Goal: Transaction & Acquisition: Purchase product/service

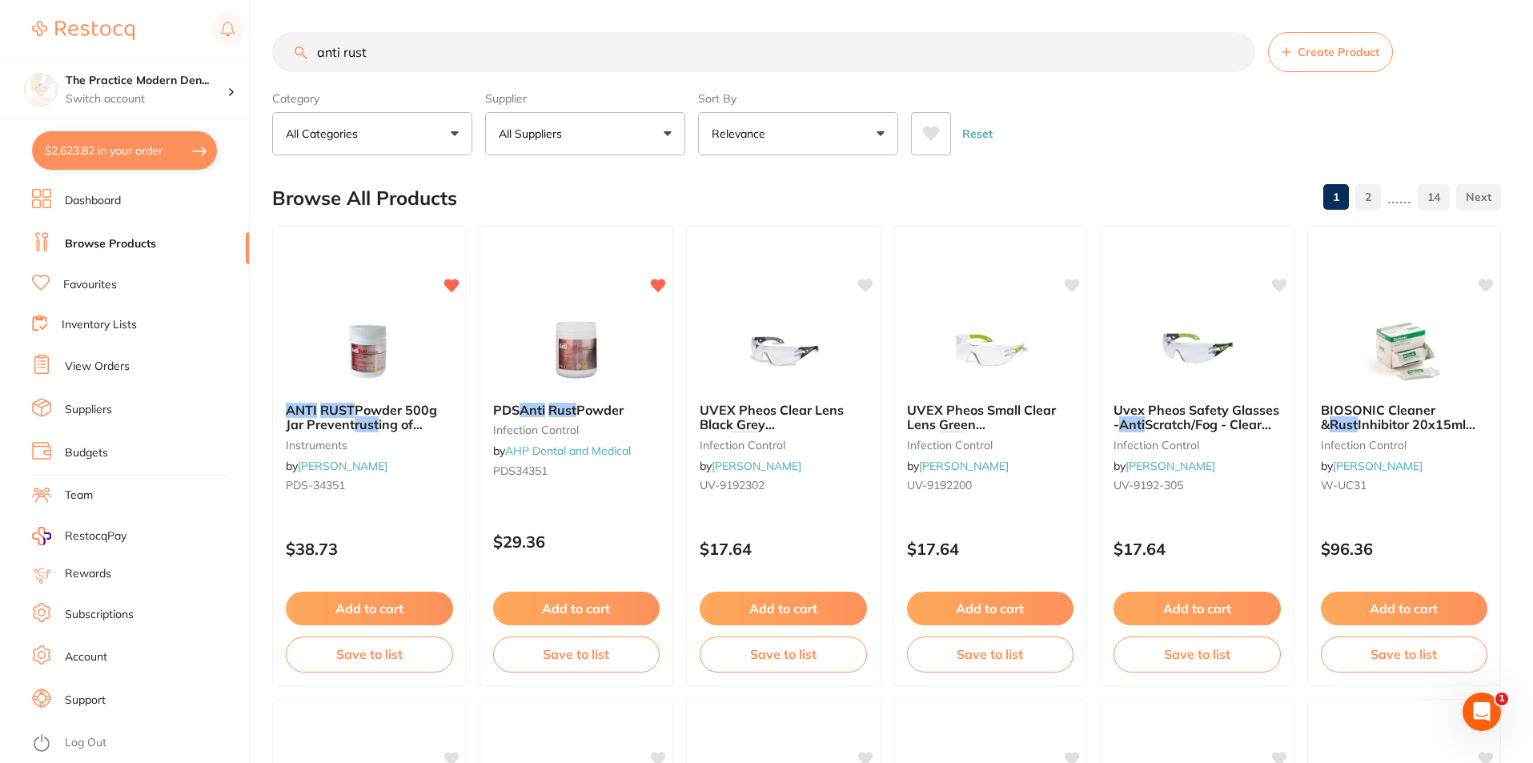
scroll to position [500, 0]
drag, startPoint x: 425, startPoint y: 46, endPoint x: 247, endPoint y: 6, distance: 182.2
click at [247, 6] on div "$2,623.82 The Practice Modern Den... Switch account The Practice Modern Dentist…" at bounding box center [766, 381] width 1533 height 763
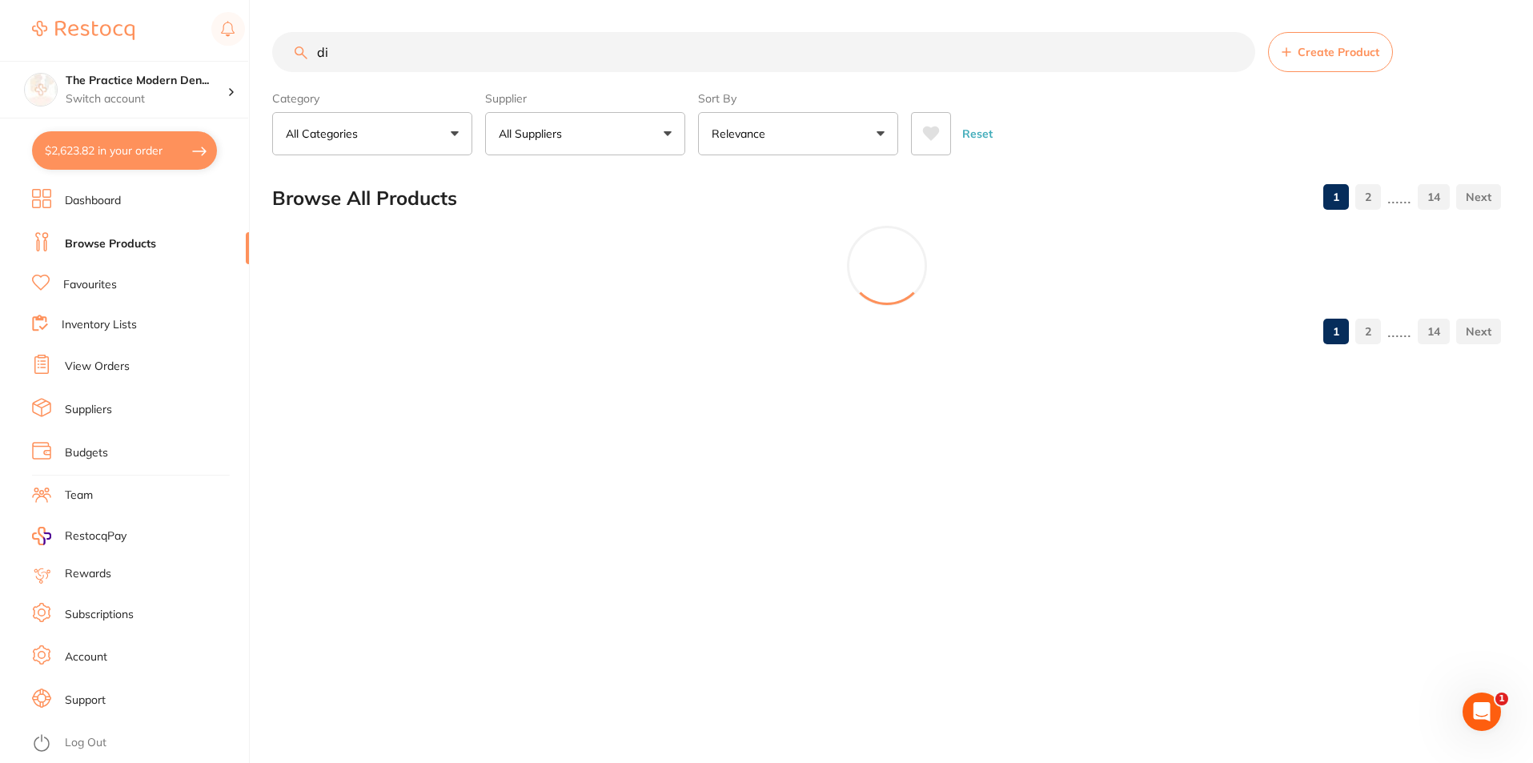
type input "d"
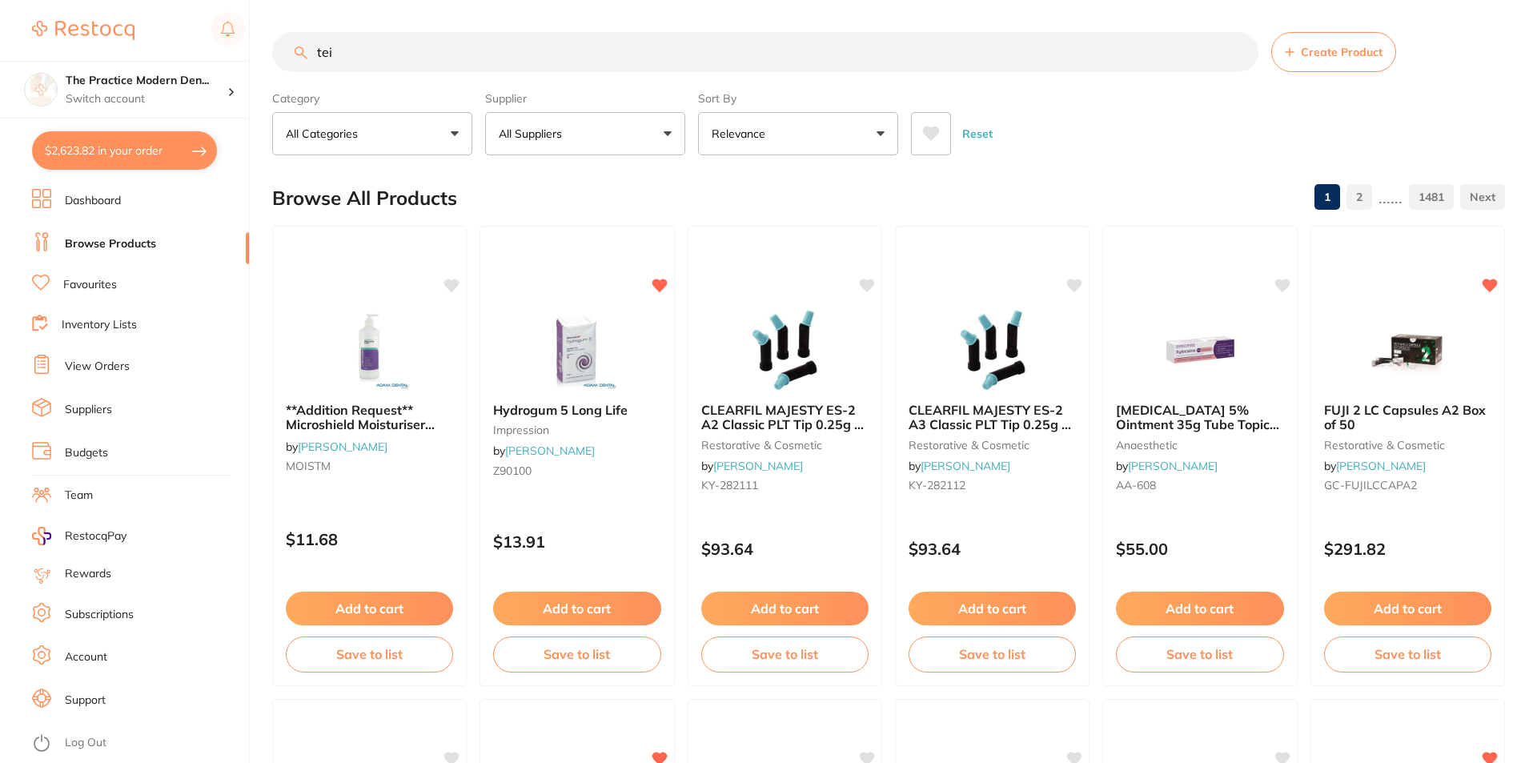
type input "tei"
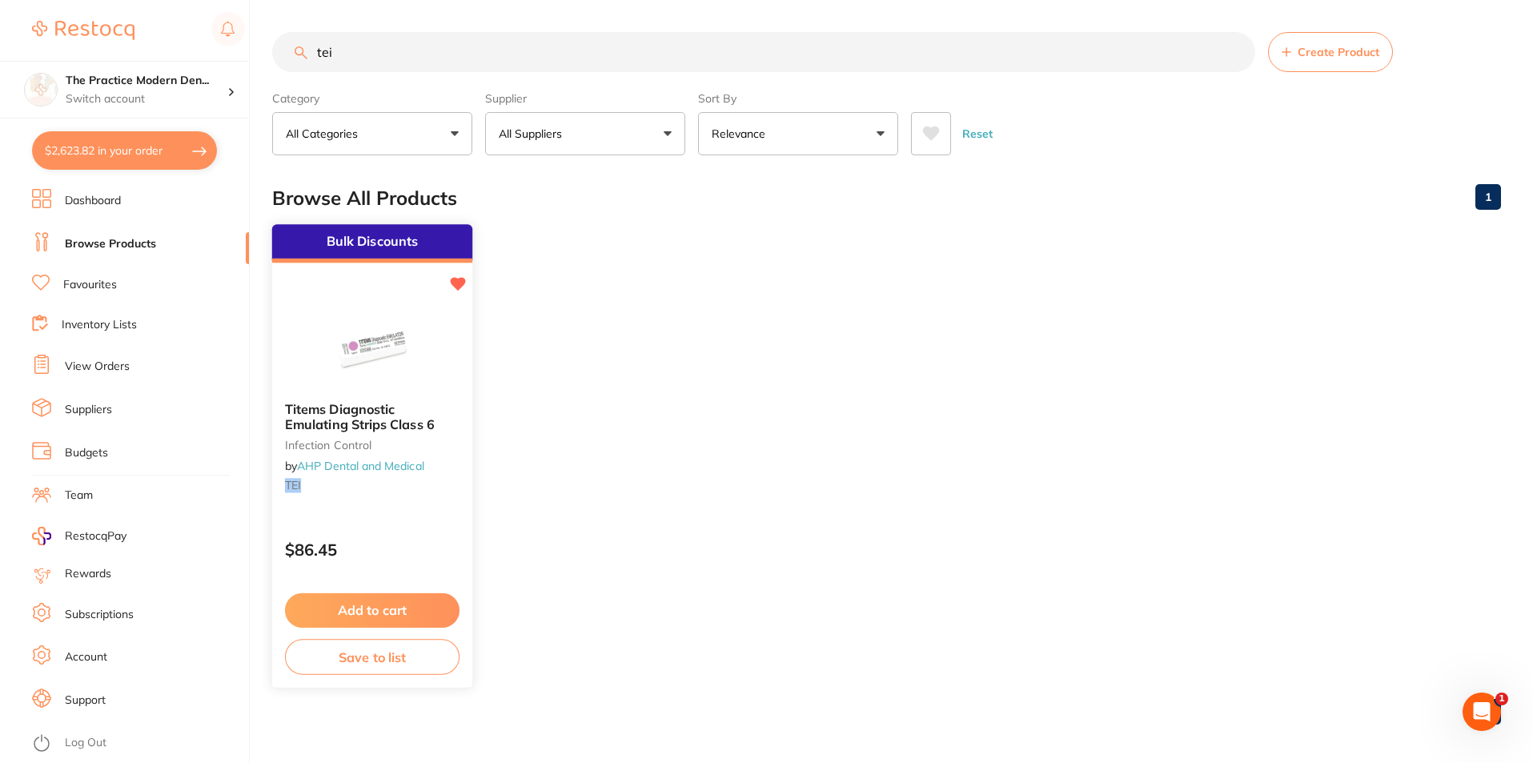
scroll to position [0, 0]
click at [396, 606] on button "Add to cart" at bounding box center [372, 609] width 173 height 34
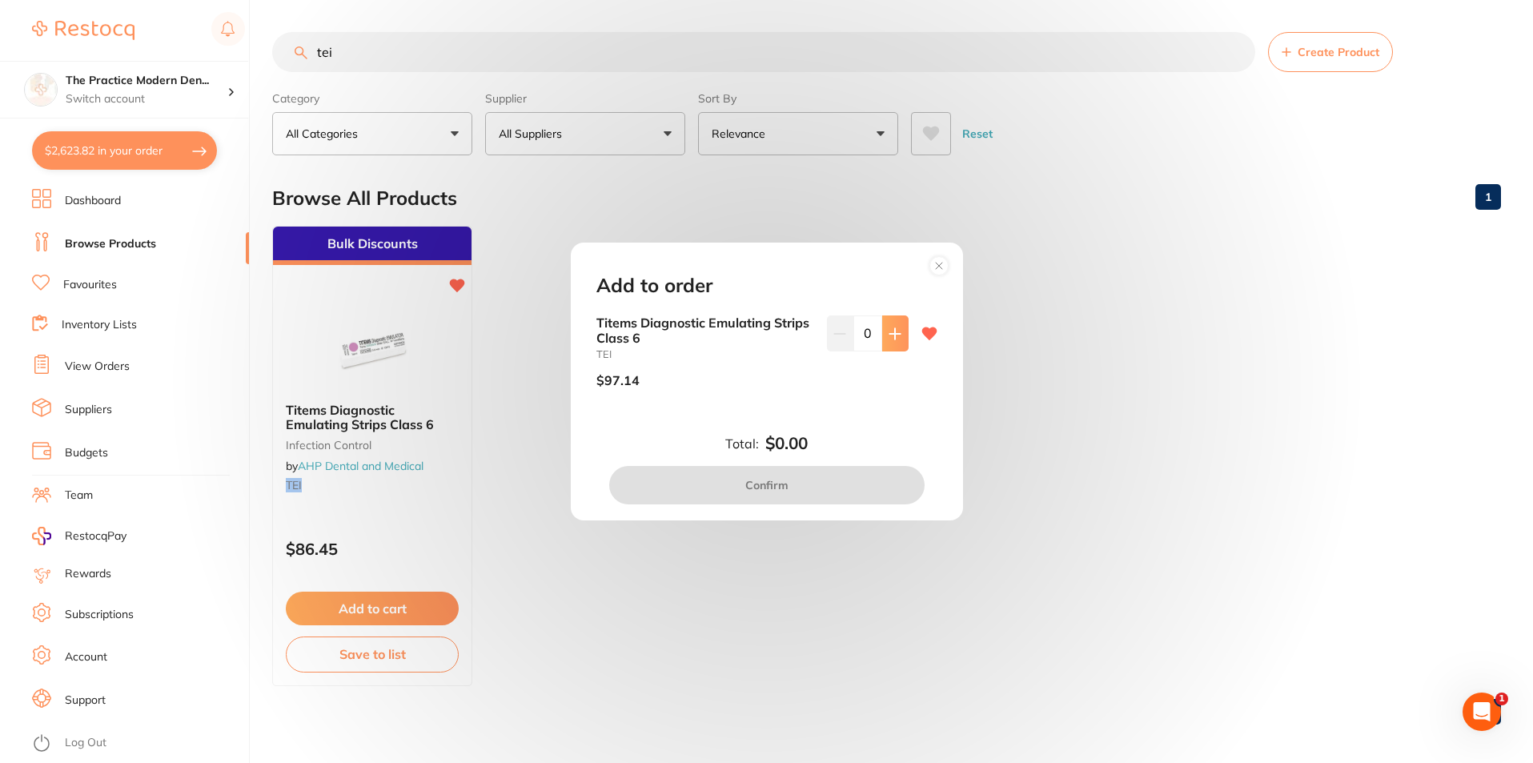
click at [882, 324] on button at bounding box center [895, 332] width 26 height 35
type input "1"
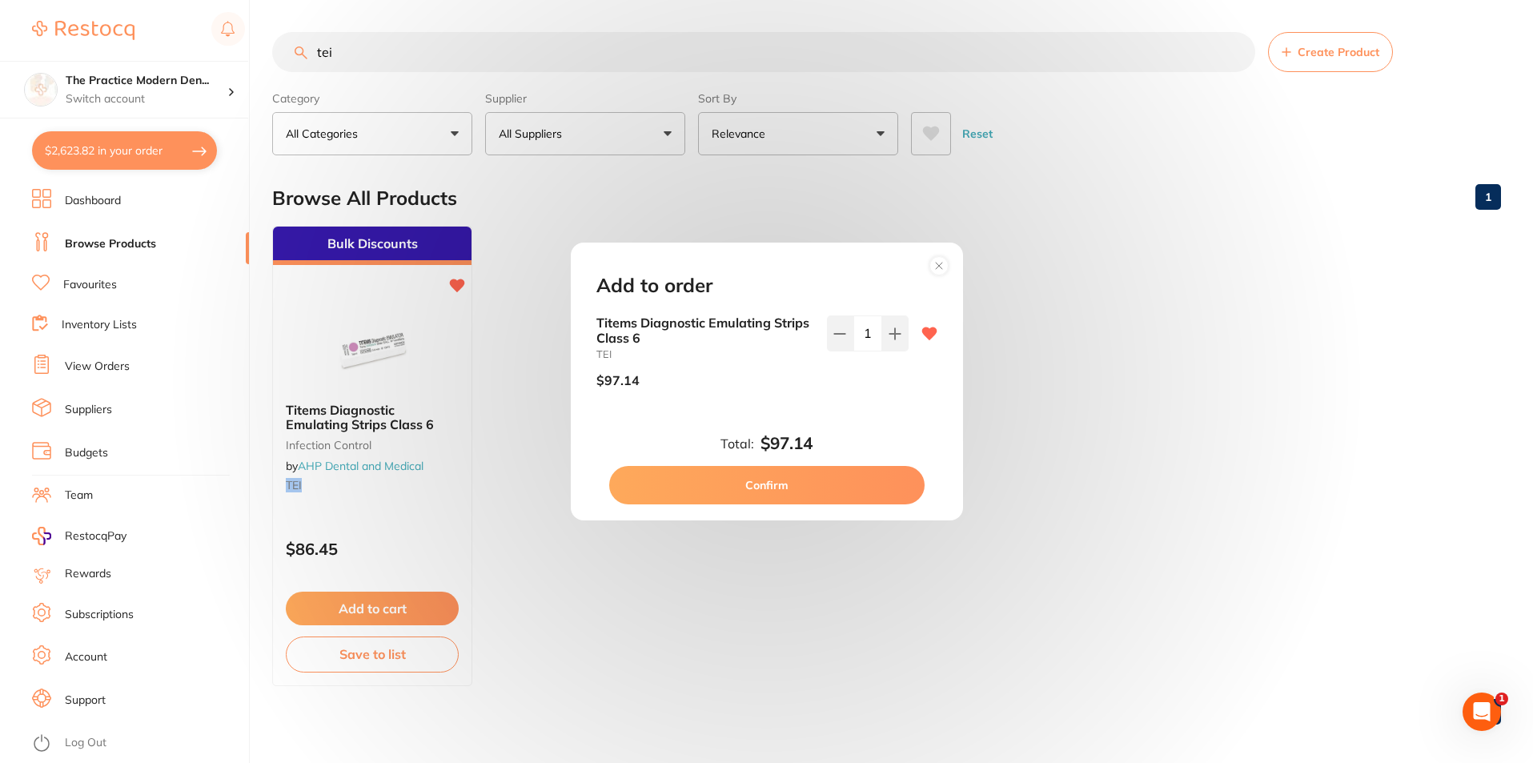
click at [850, 490] on button "Confirm" at bounding box center [766, 485] width 315 height 38
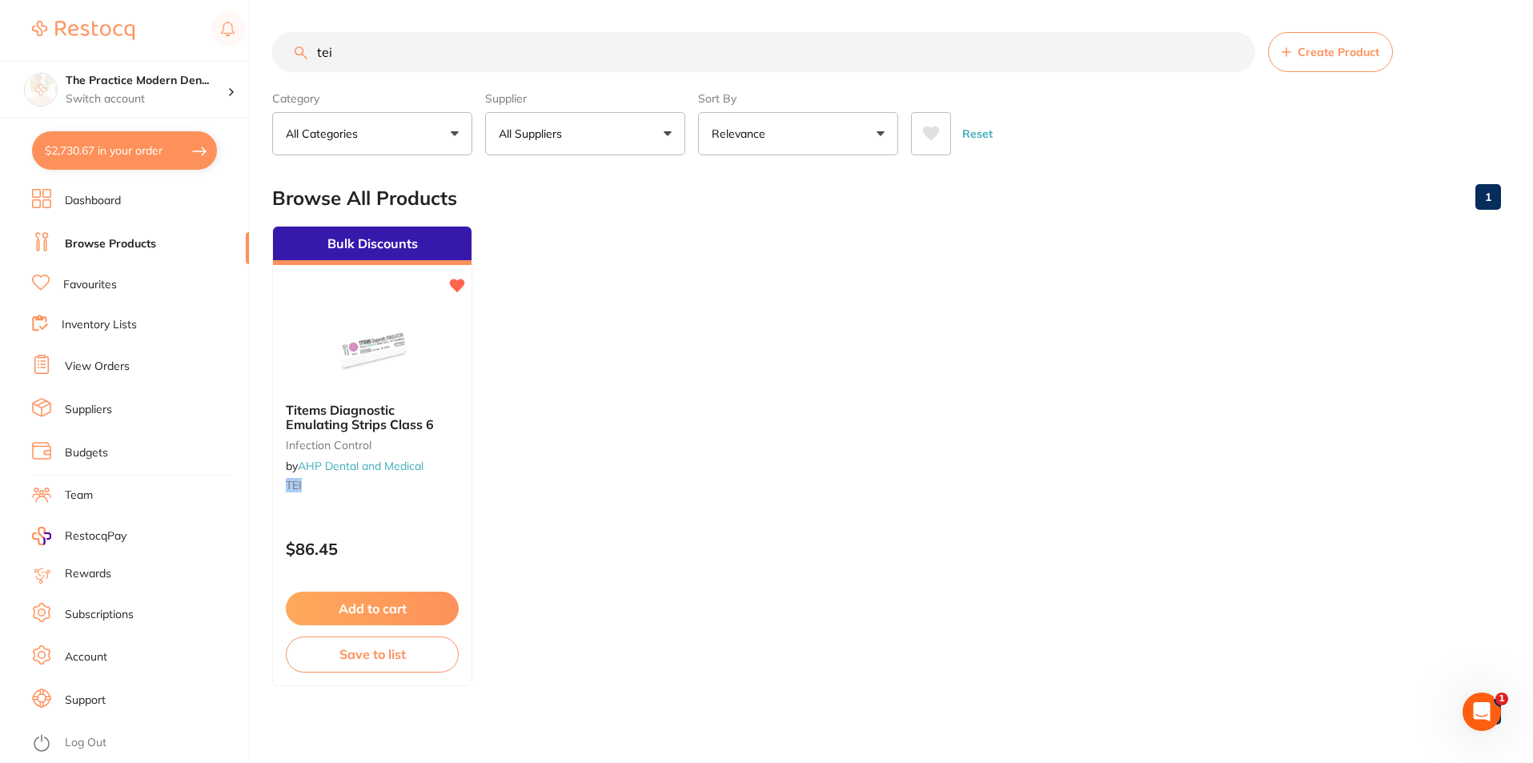
drag, startPoint x: 508, startPoint y: 75, endPoint x: 502, endPoint y: 83, distance: 10.3
click at [502, 83] on section "tei Create Product Category All Categories All Categories infection control Cle…" at bounding box center [886, 93] width 1229 height 123
drag, startPoint x: 334, startPoint y: 56, endPoint x: 245, endPoint y: 50, distance: 89.0
click at [245, 50] on div "$2,730.67 The Practice Modern Den... Switch account The Practice Modern Dentist…" at bounding box center [766, 381] width 1533 height 763
click at [95, 279] on link "Favourites" at bounding box center [90, 285] width 54 height 16
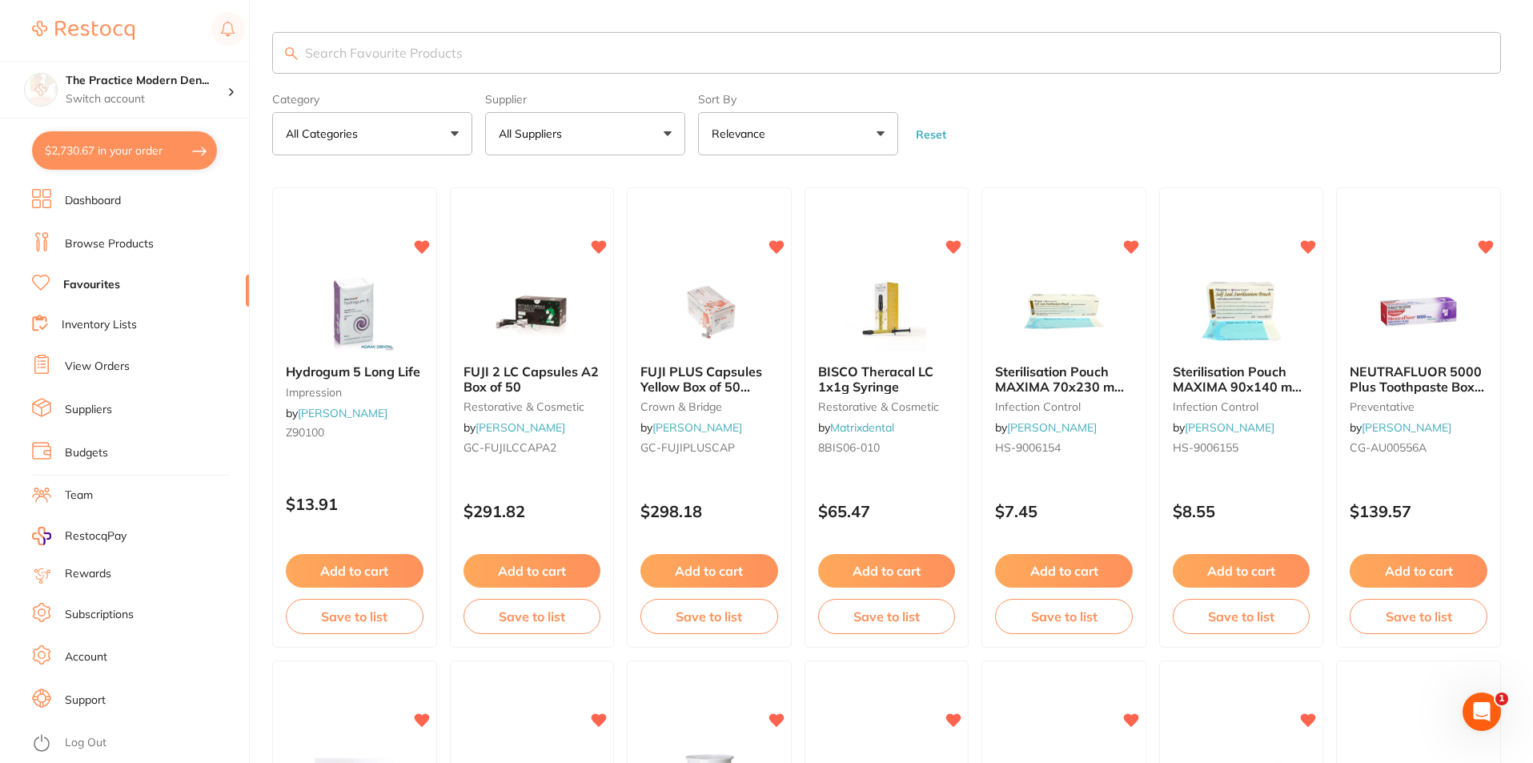
drag, startPoint x: 126, startPoint y: 262, endPoint x: 143, endPoint y: 159, distance: 104.6
click at [126, 261] on ul "Dashboard Browse Products Favourites Inventory Lists View Orders Suppliers Budg…" at bounding box center [140, 476] width 217 height 574
click at [143, 159] on button "$2,730.67 in your order" at bounding box center [124, 150] width 185 height 38
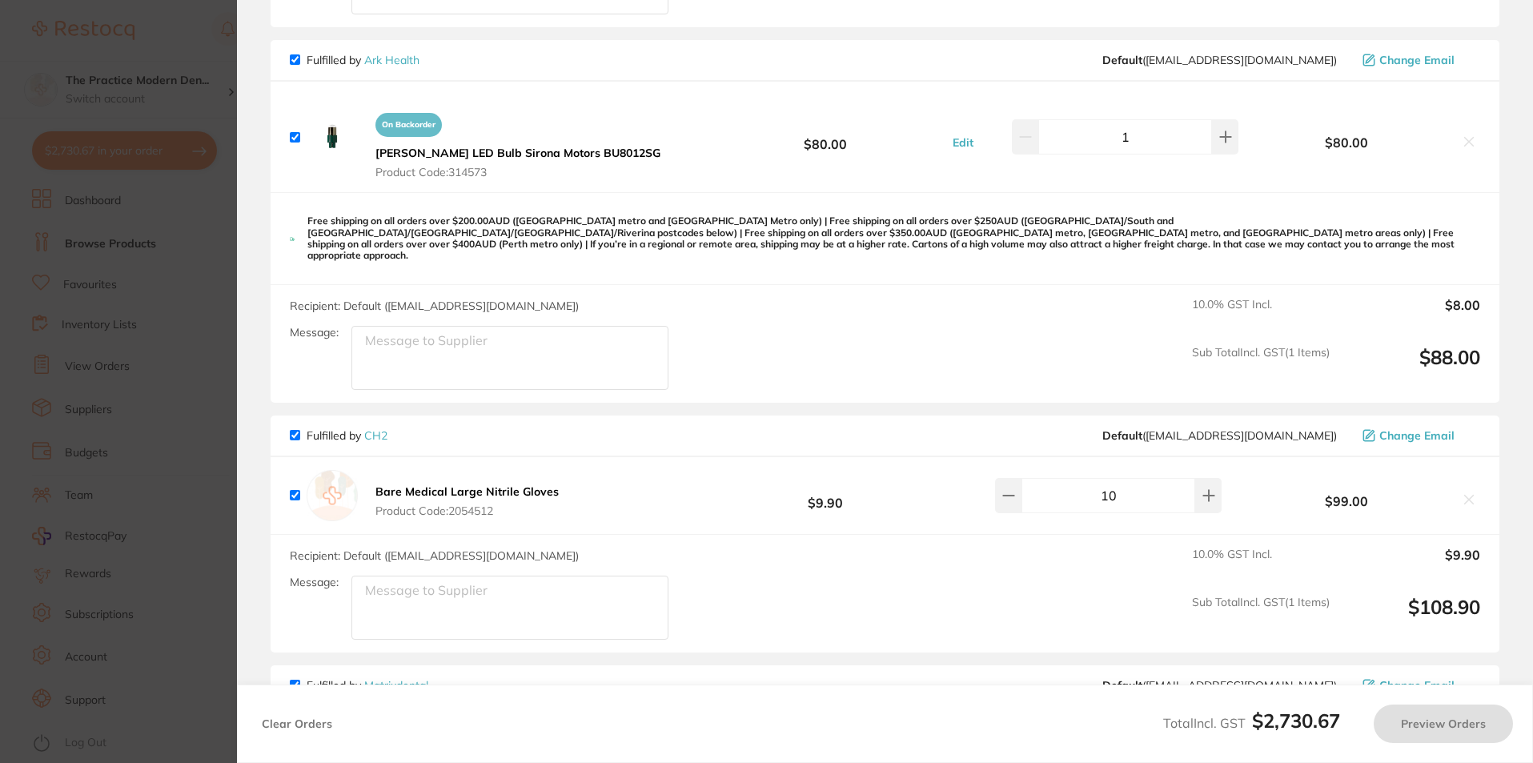
checkbox input "true"
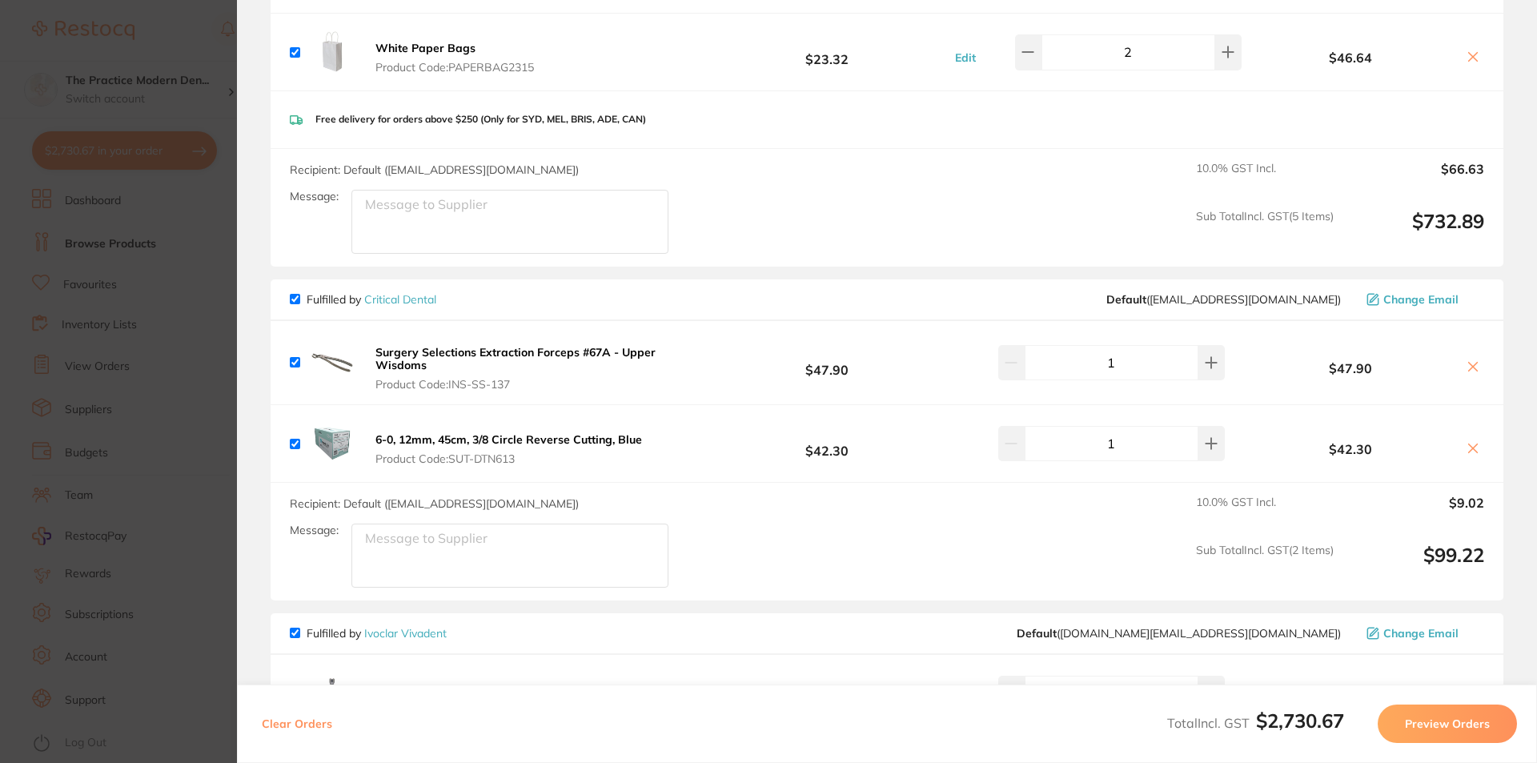
scroll to position [2897, 0]
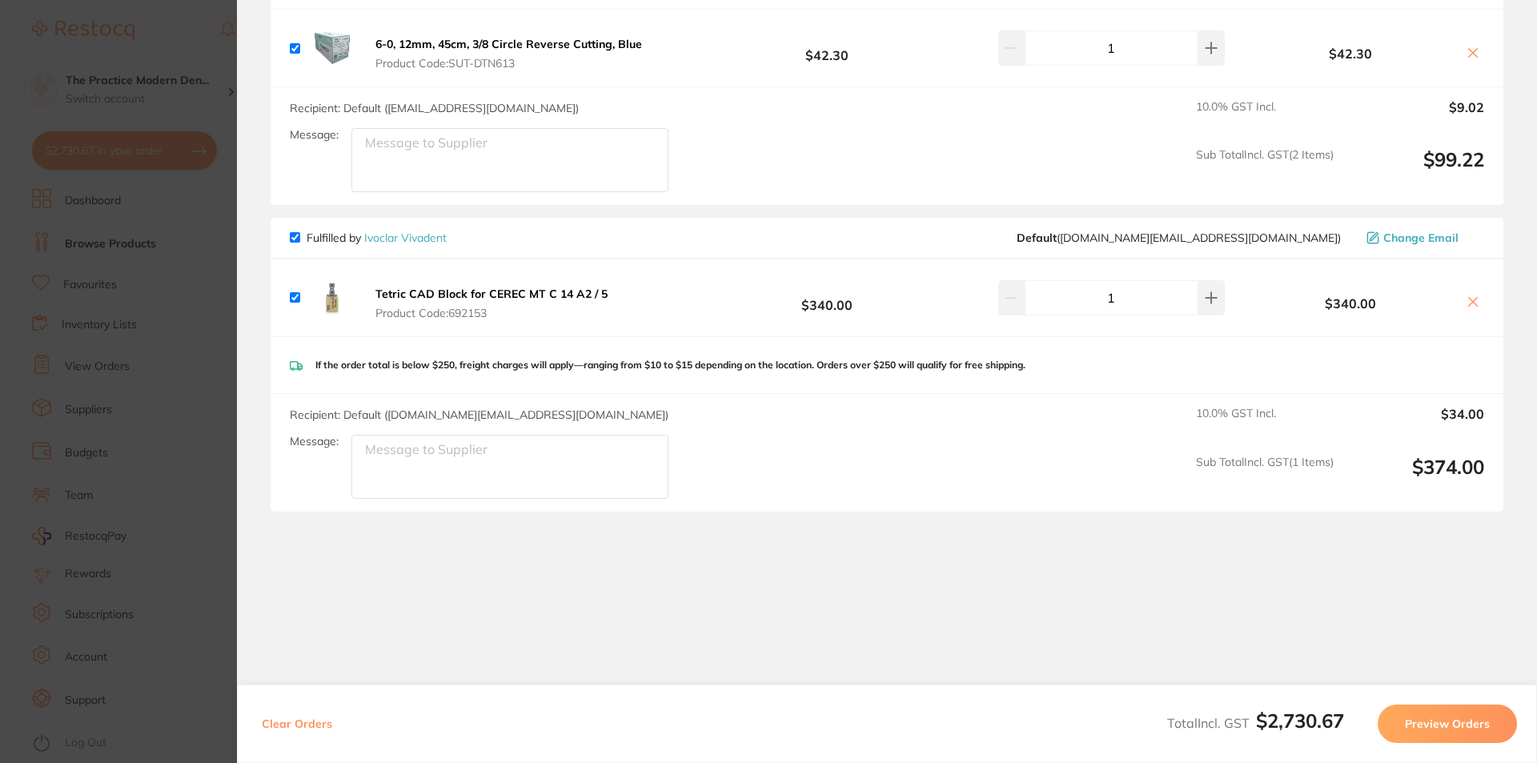
click at [202, 189] on section "Update RRP Set your pre negotiated price for this item. Item Agreed RRP (excl. …" at bounding box center [768, 381] width 1537 height 763
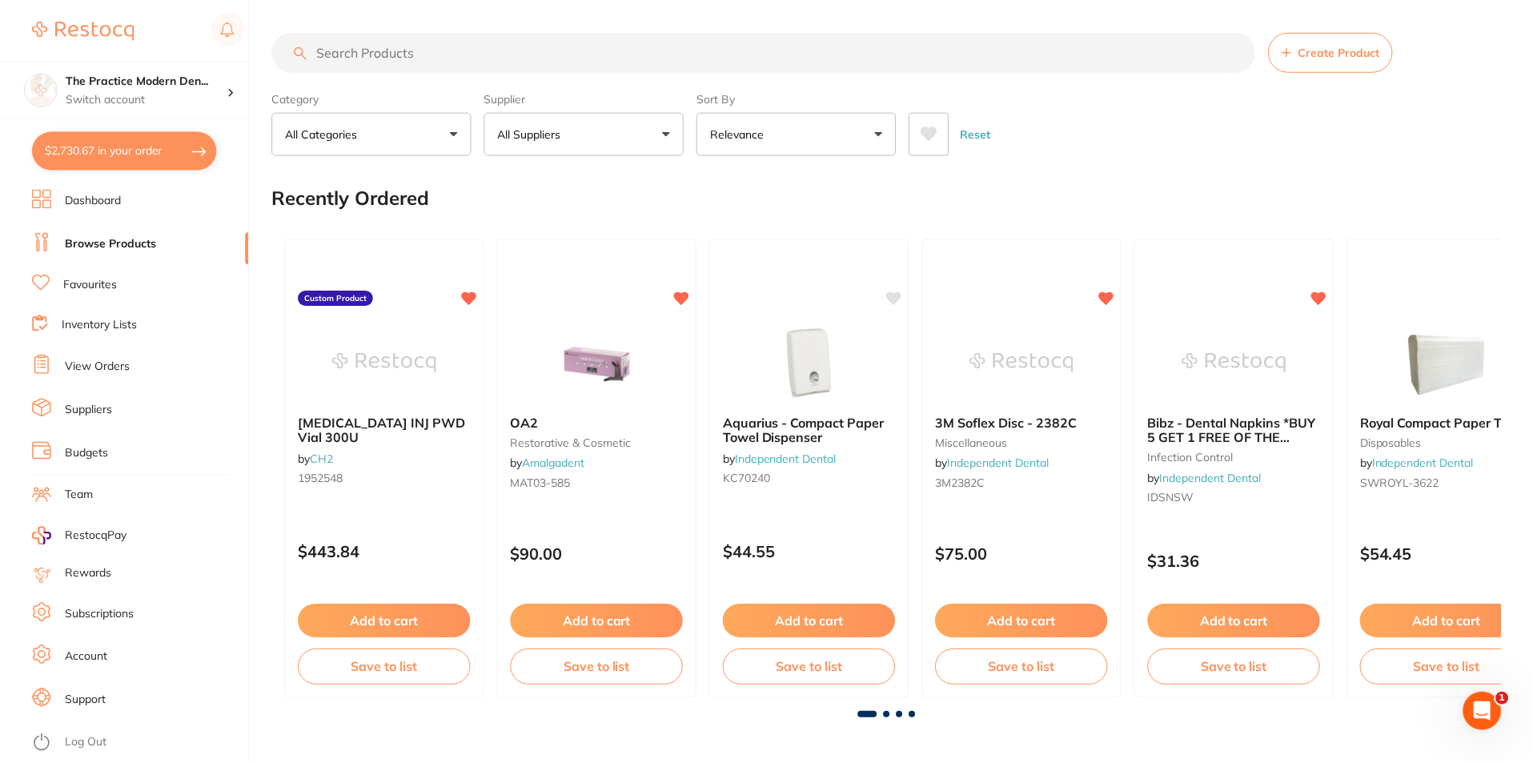
scroll to position [1, 0]
click at [447, 54] on input "search" at bounding box center [763, 51] width 983 height 40
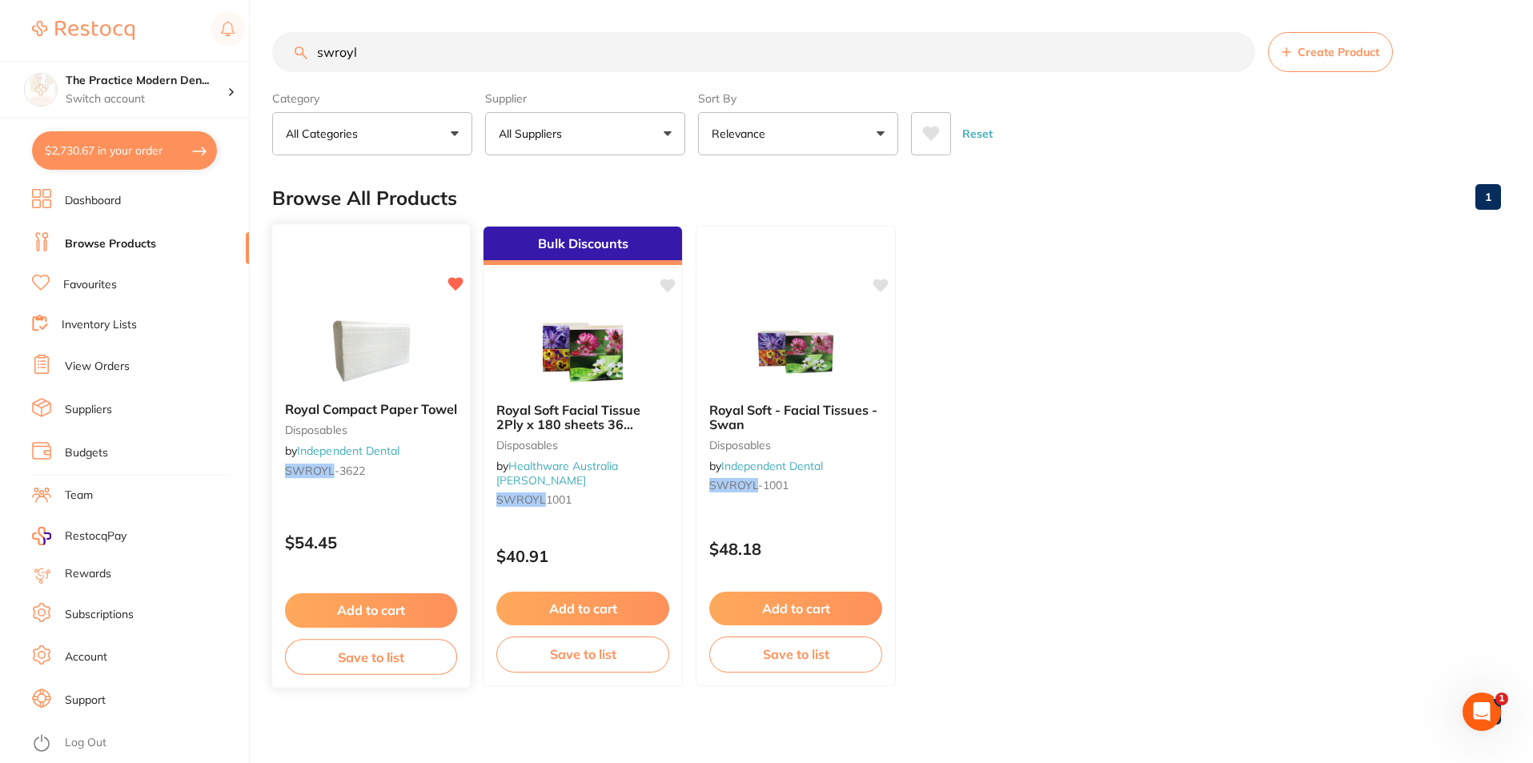
scroll to position [0, 0]
type input "swroyl"
click at [425, 612] on button "Add to cart" at bounding box center [371, 610] width 172 height 34
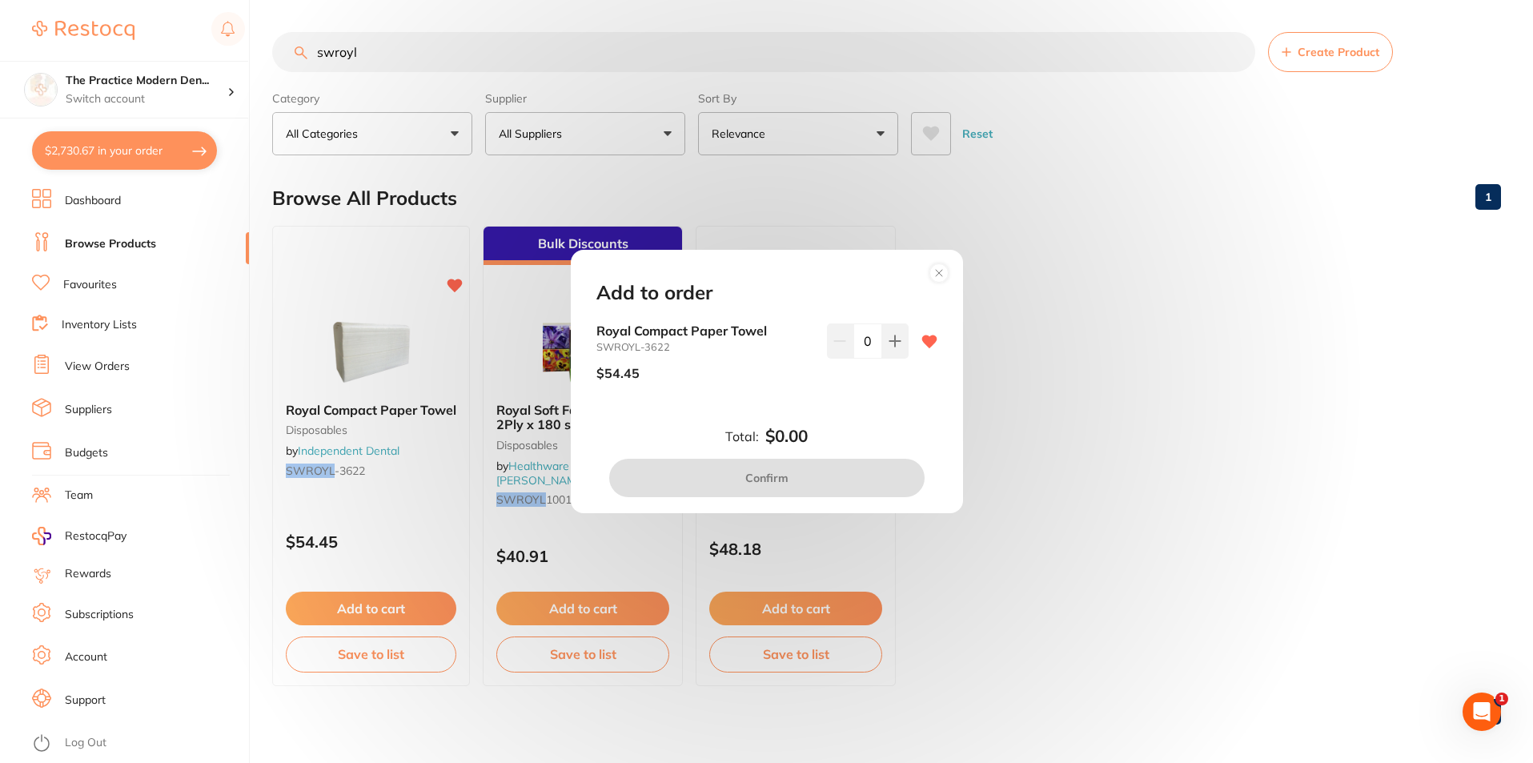
click at [666, 320] on div "Add to order Royal Compact Paper Towel SWROYL-3622 $54.45 0 Total: $0.00 Confirm" at bounding box center [767, 381] width 392 height 263
click at [516, 355] on div "Add to order Royal Compact Paper Towel SWROYL-3622 $54.45 0 Total: $0.00 Confirm" at bounding box center [766, 381] width 1533 height 763
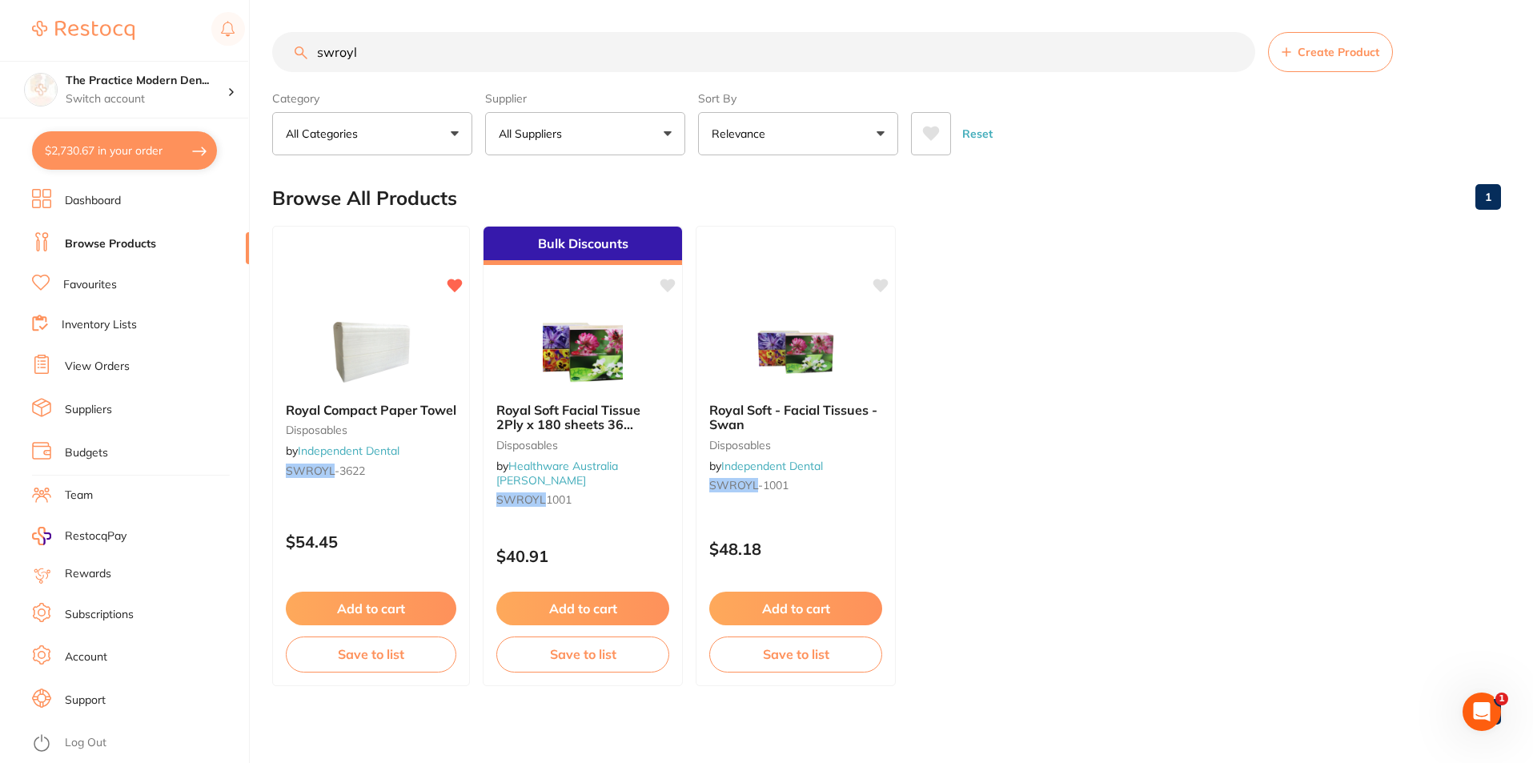
click at [203, 351] on ul "Dashboard Browse Products Favourites Inventory Lists View Orders Suppliers Budg…" at bounding box center [140, 476] width 217 height 574
click at [335, 363] on img at bounding box center [371, 348] width 105 height 81
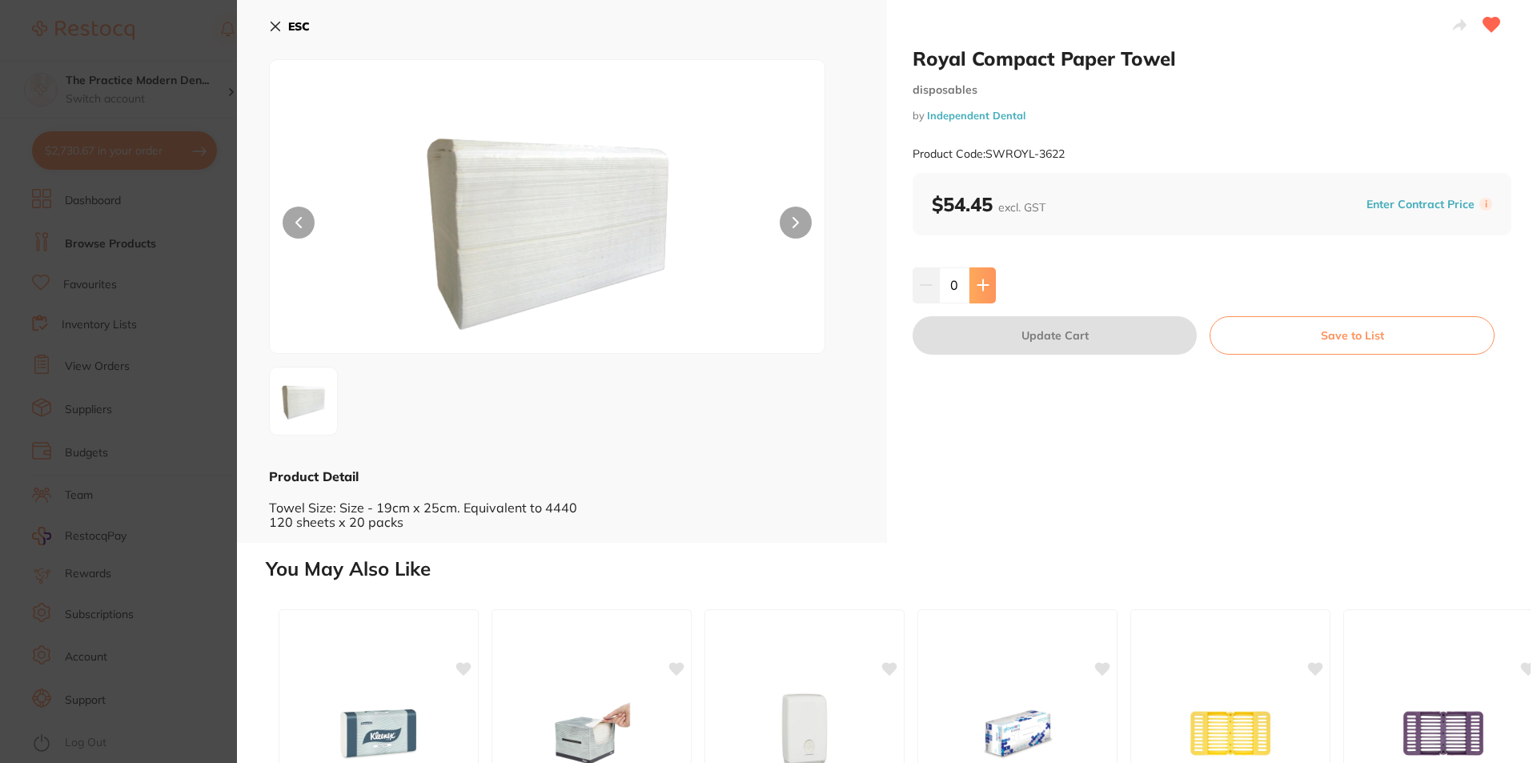
click at [989, 281] on button at bounding box center [983, 284] width 26 height 35
type input "1"
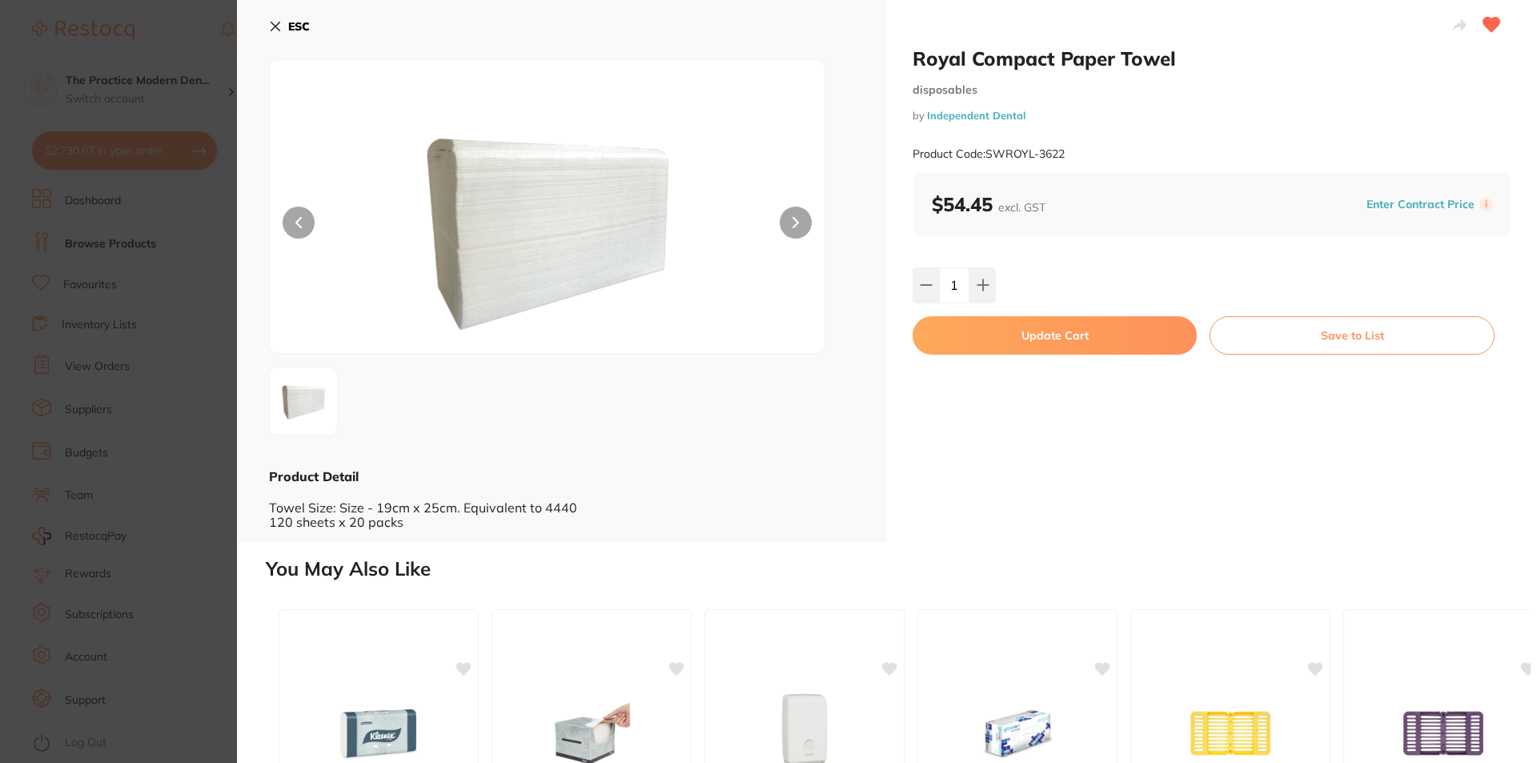
click at [1011, 340] on button "Update Cart" at bounding box center [1055, 335] width 284 height 38
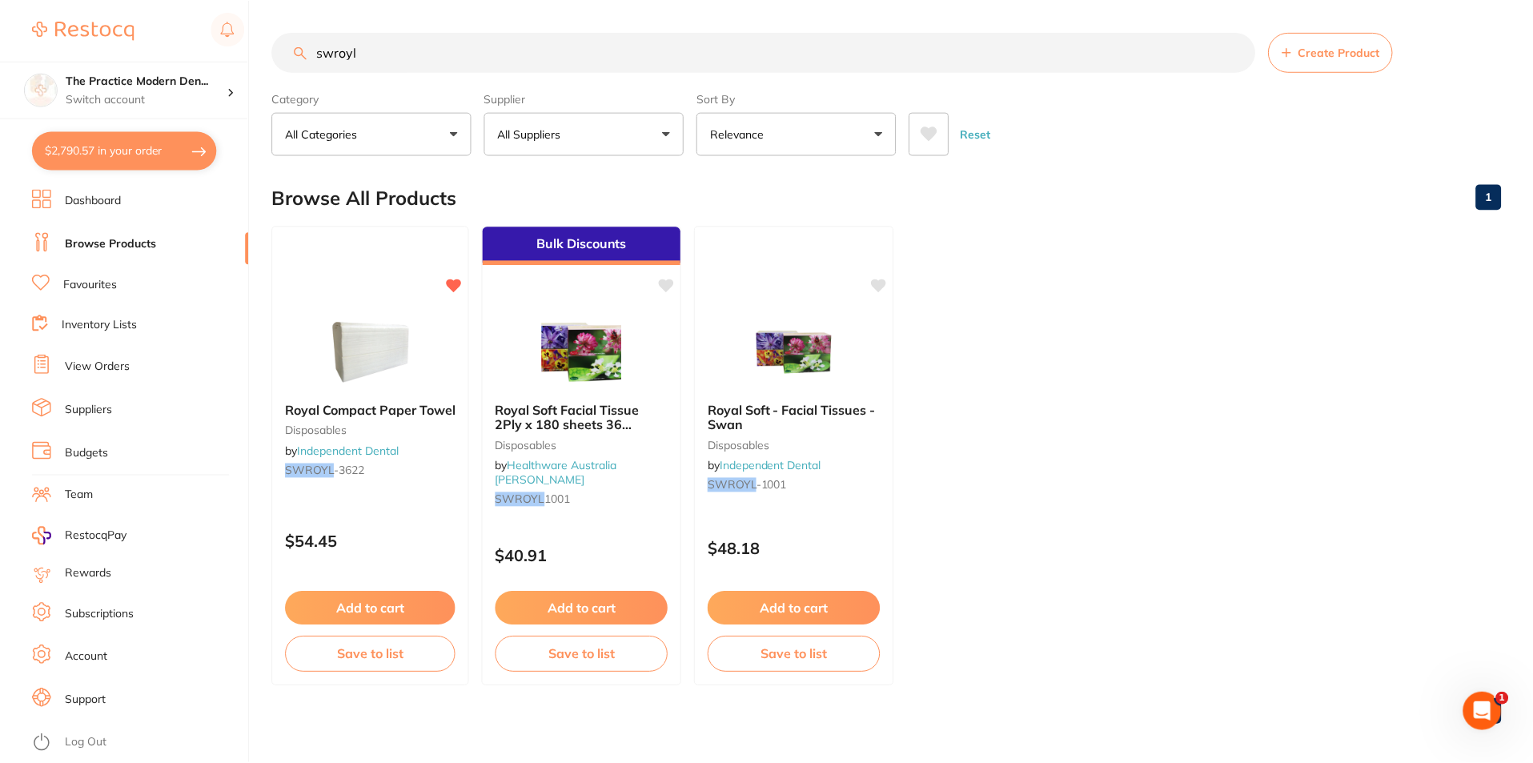
scroll to position [1, 0]
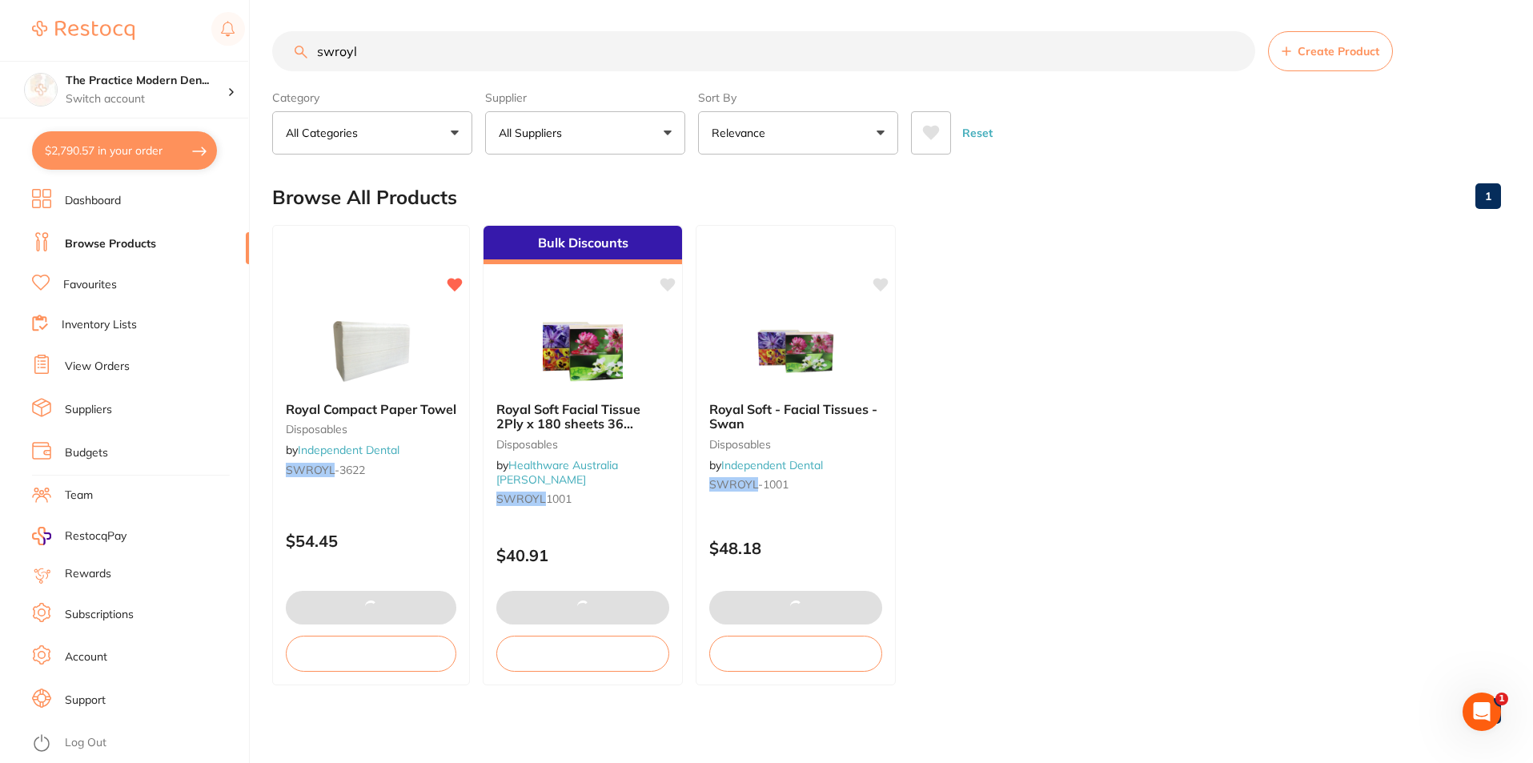
click at [126, 140] on button "$2,790.57 in your order" at bounding box center [124, 150] width 185 height 38
checkbox input "true"
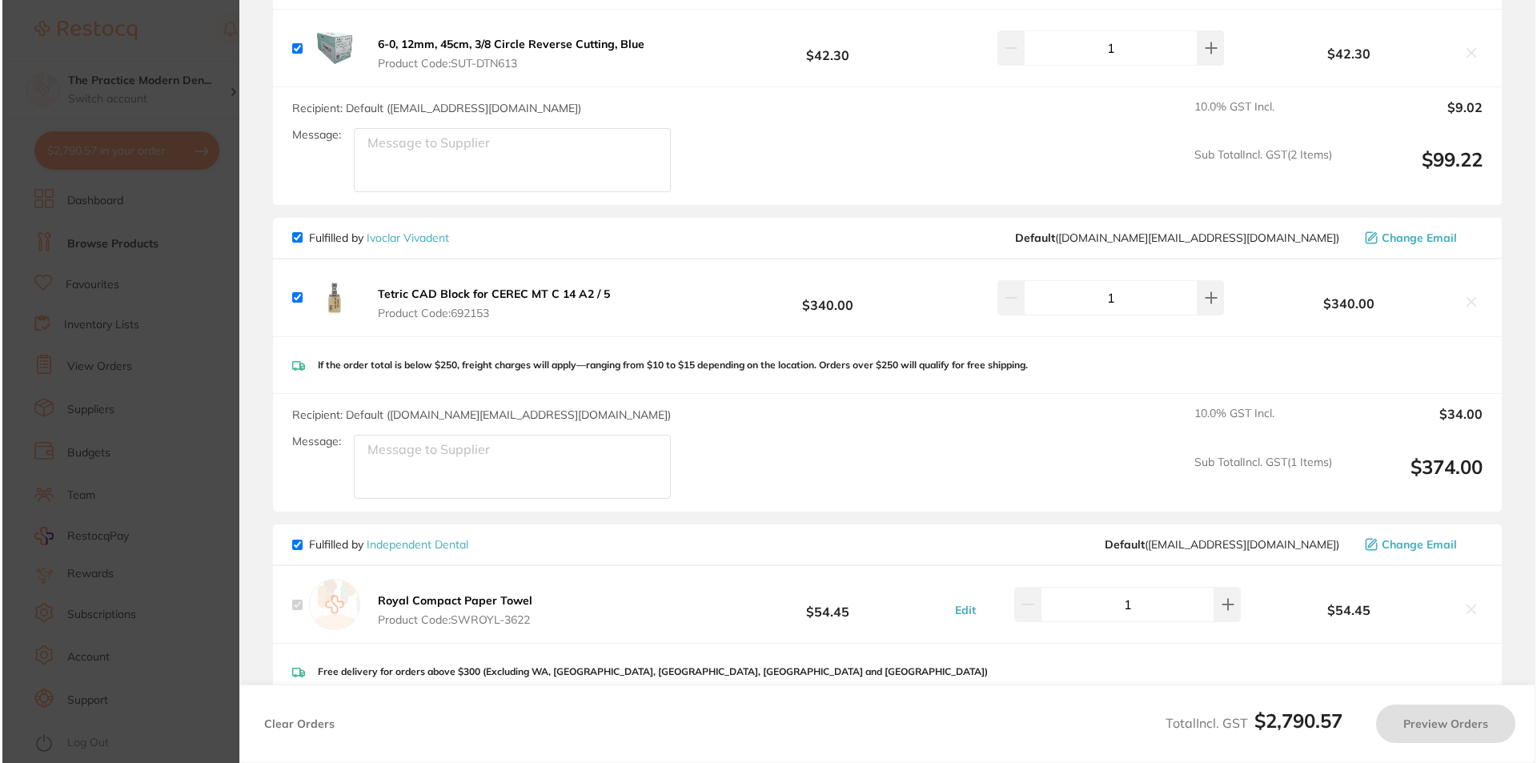
scroll to position [0, 0]
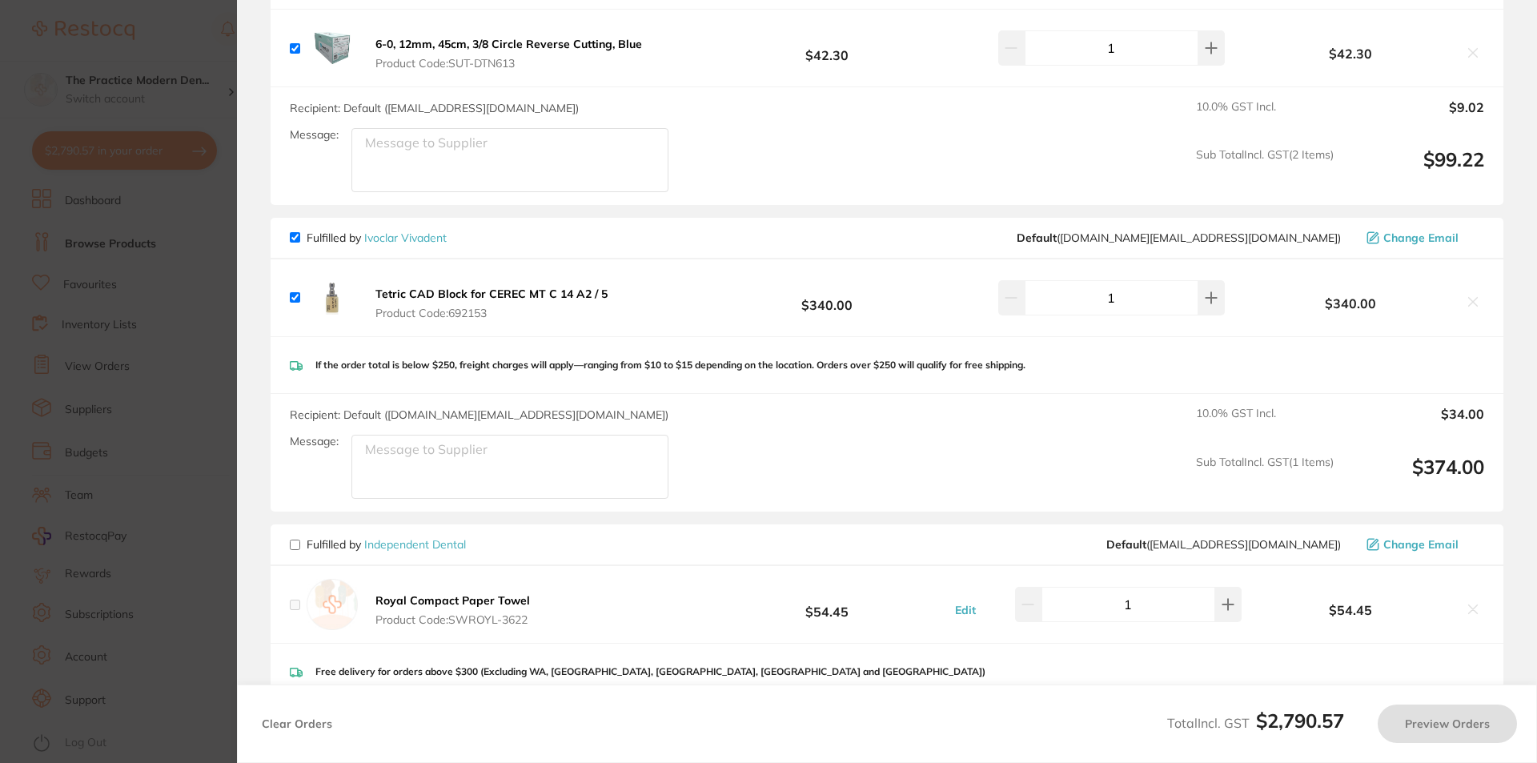
checkbox input "false"
checkbox input "true"
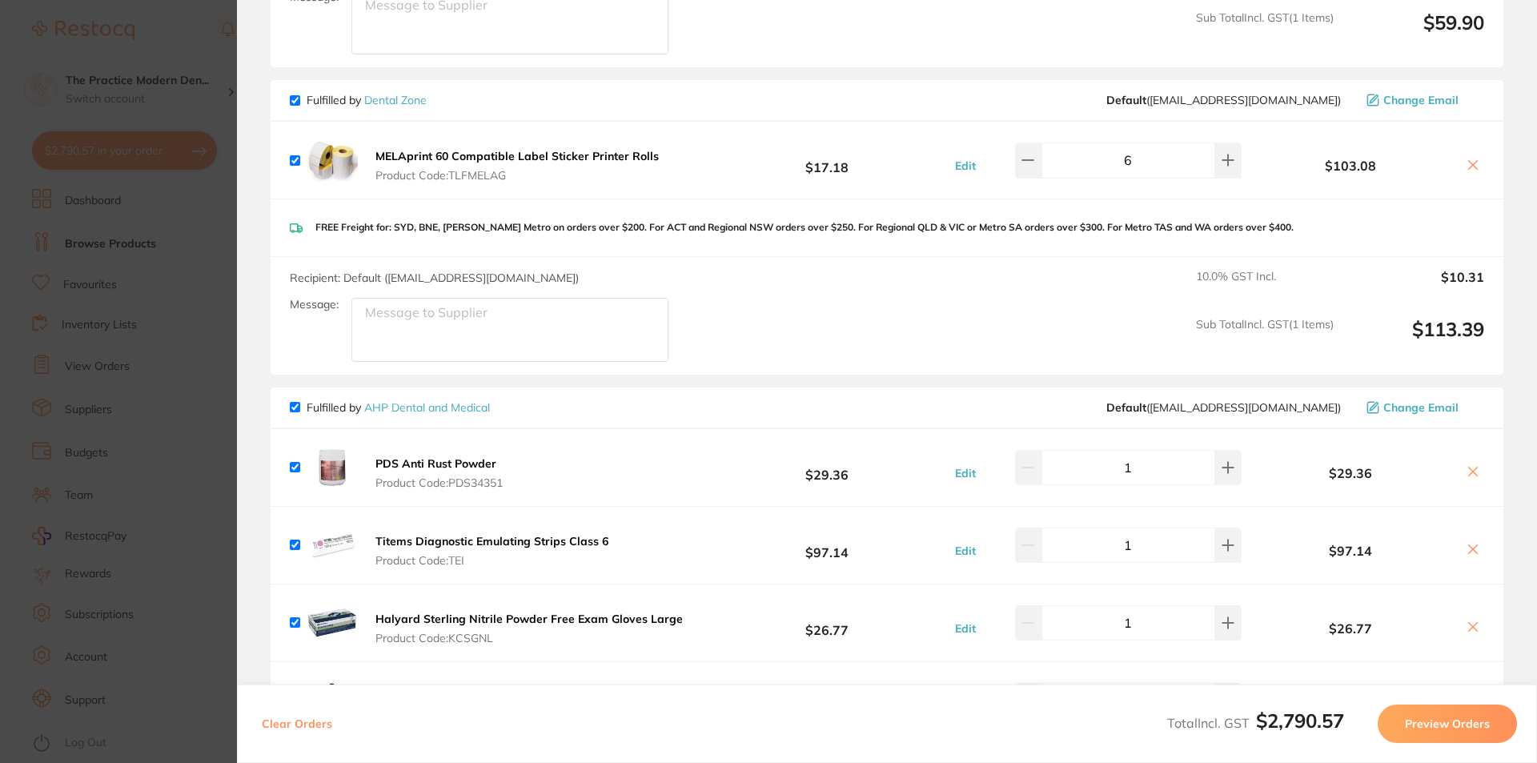
scroll to position [1682, 0]
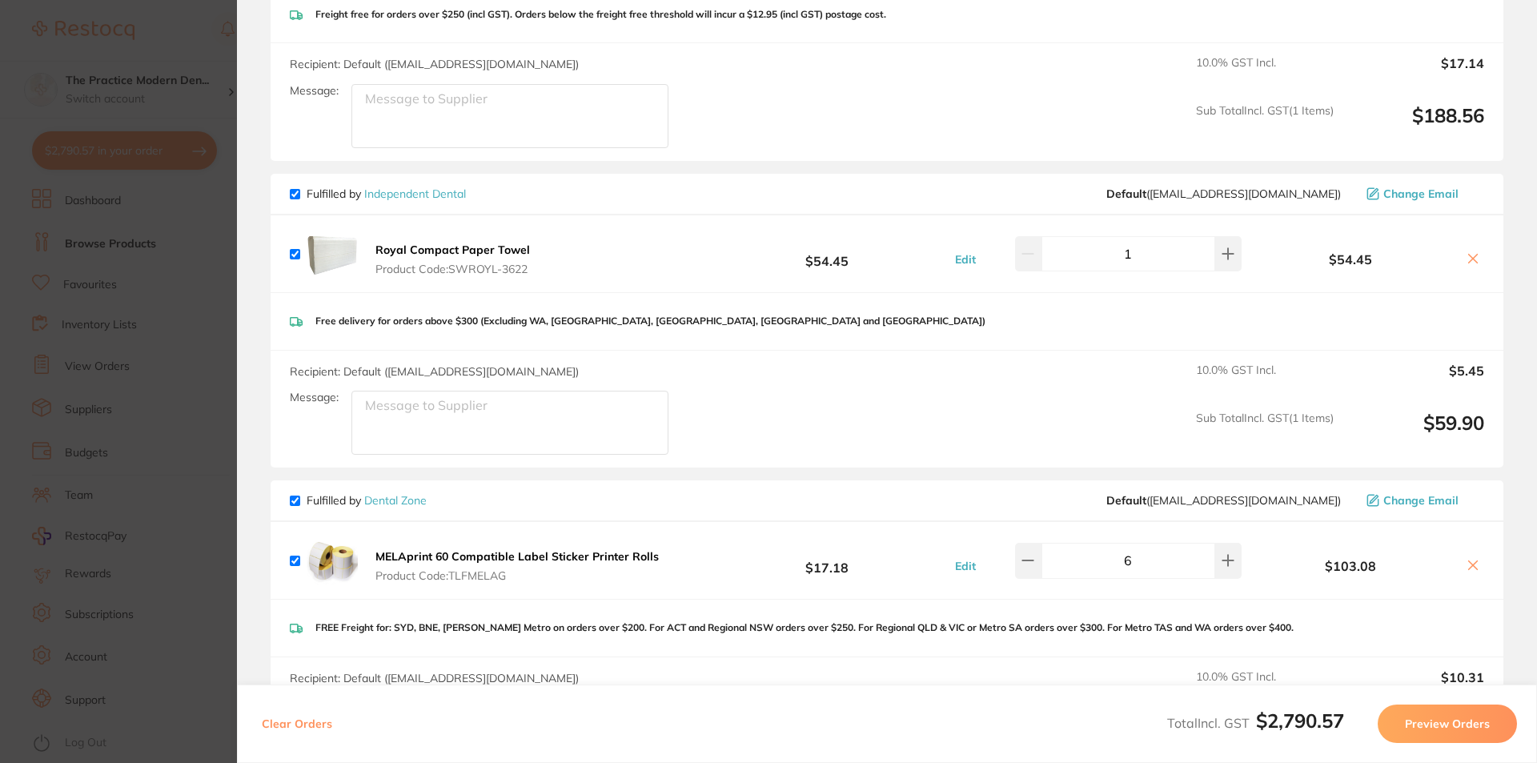
click at [178, 211] on section "Update RRP Set your pre negotiated price for this item. Item Agreed RRP (excl. …" at bounding box center [768, 381] width 1537 height 763
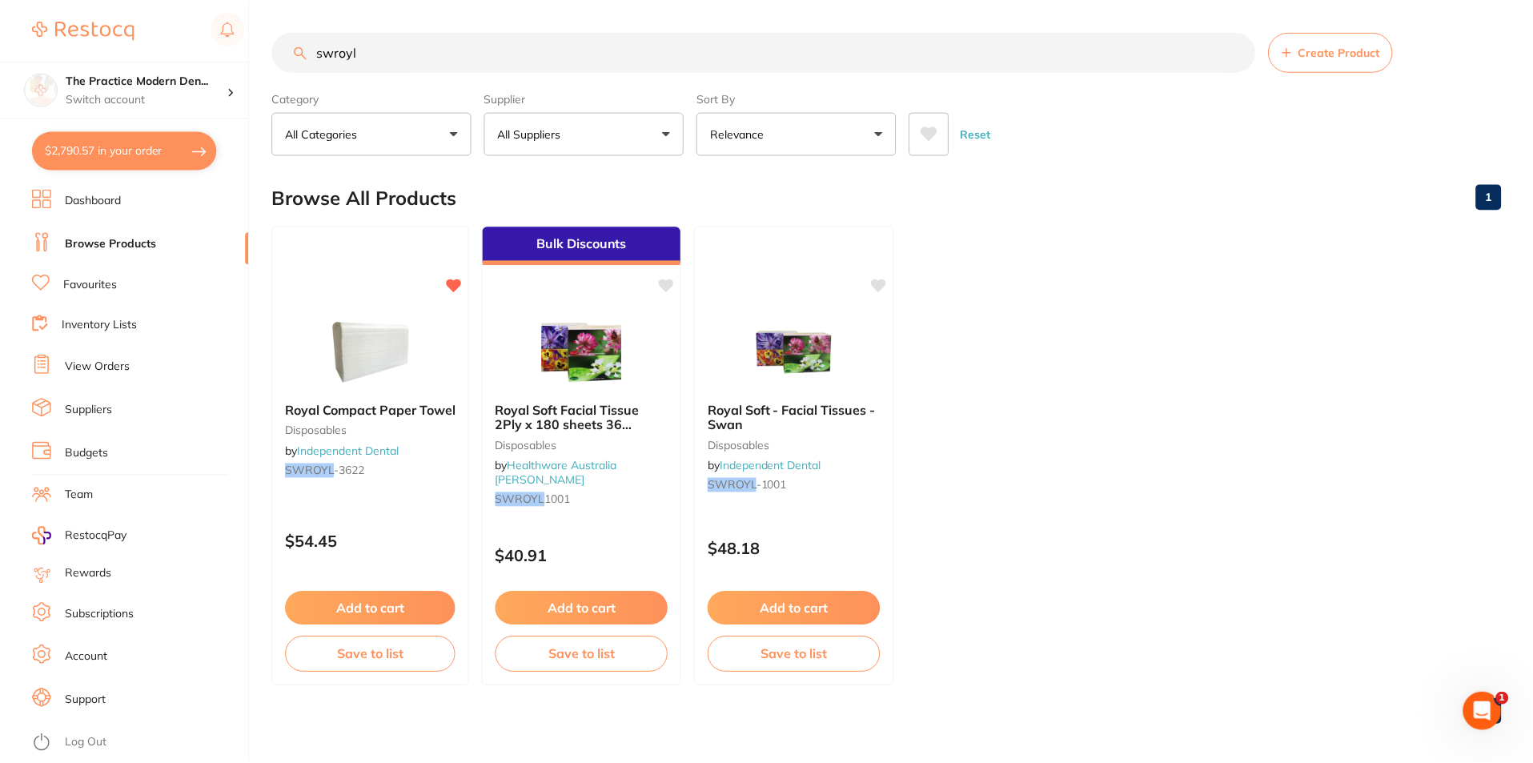
scroll to position [1, 0]
drag, startPoint x: 544, startPoint y: 56, endPoint x: 492, endPoint y: 70, distance: 53.8
click at [492, 70] on input "swroyl" at bounding box center [763, 51] width 983 height 40
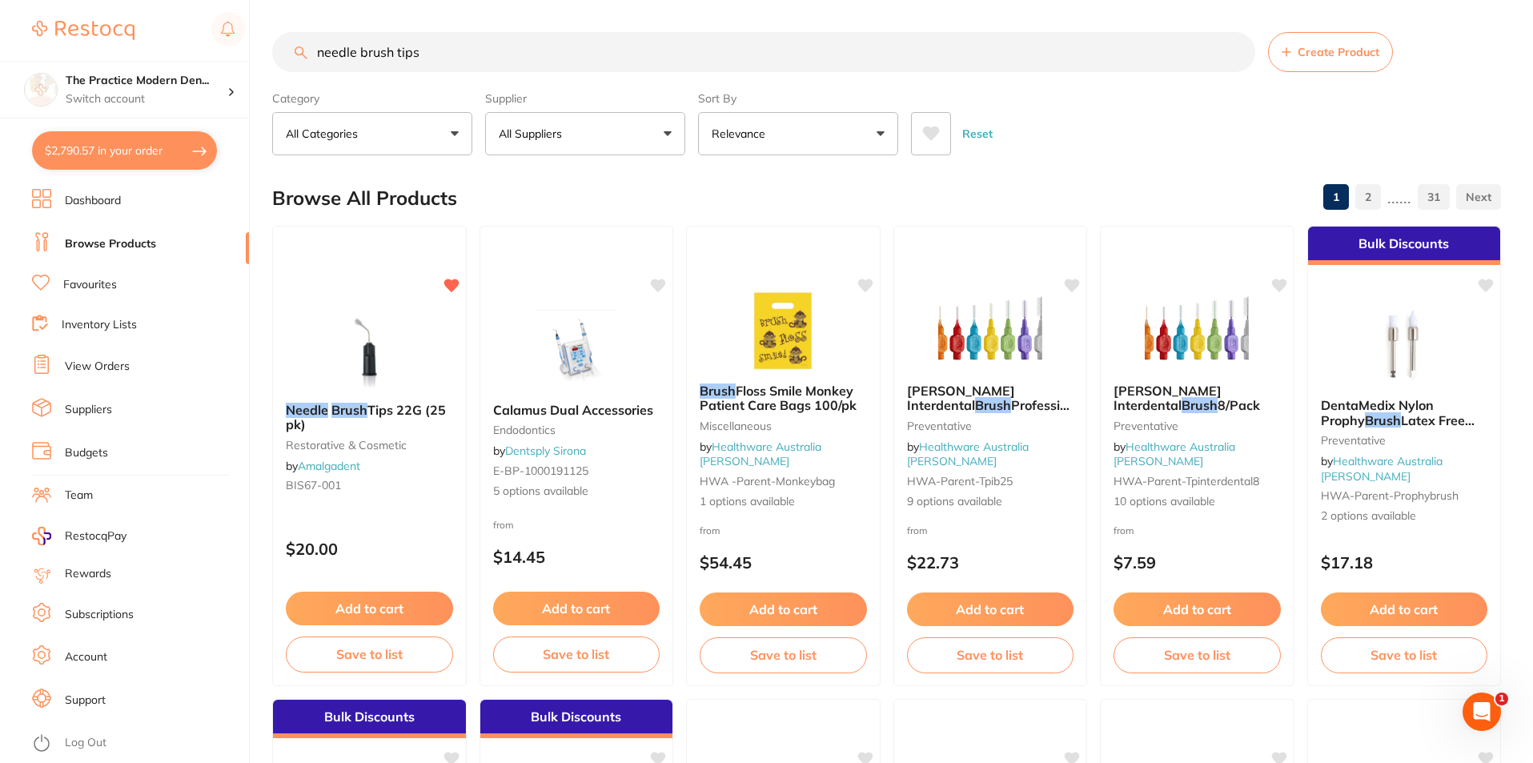
scroll to position [0, 0]
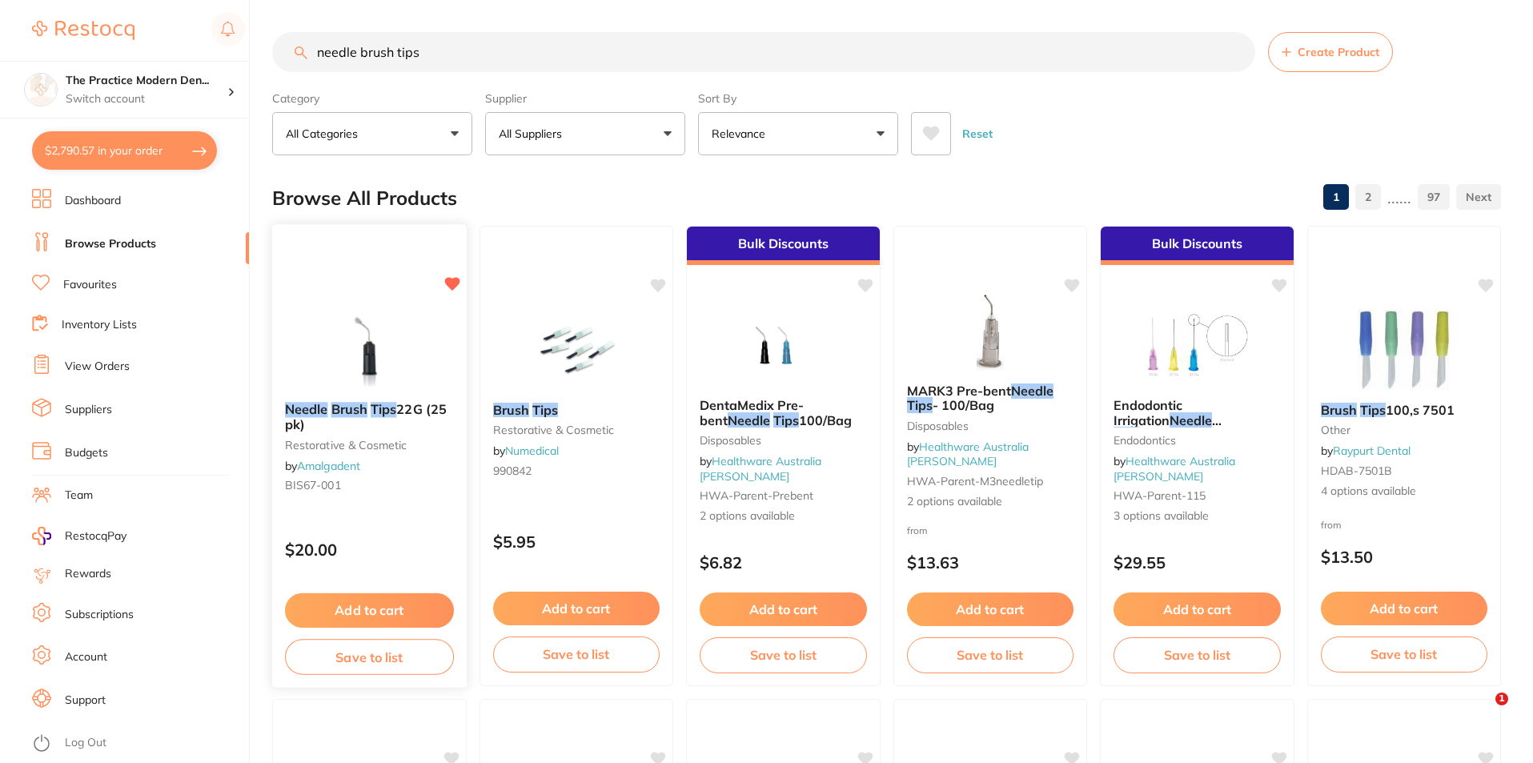
type input "needle brush tips"
click at [352, 414] on em "Brush" at bounding box center [349, 409] width 36 height 16
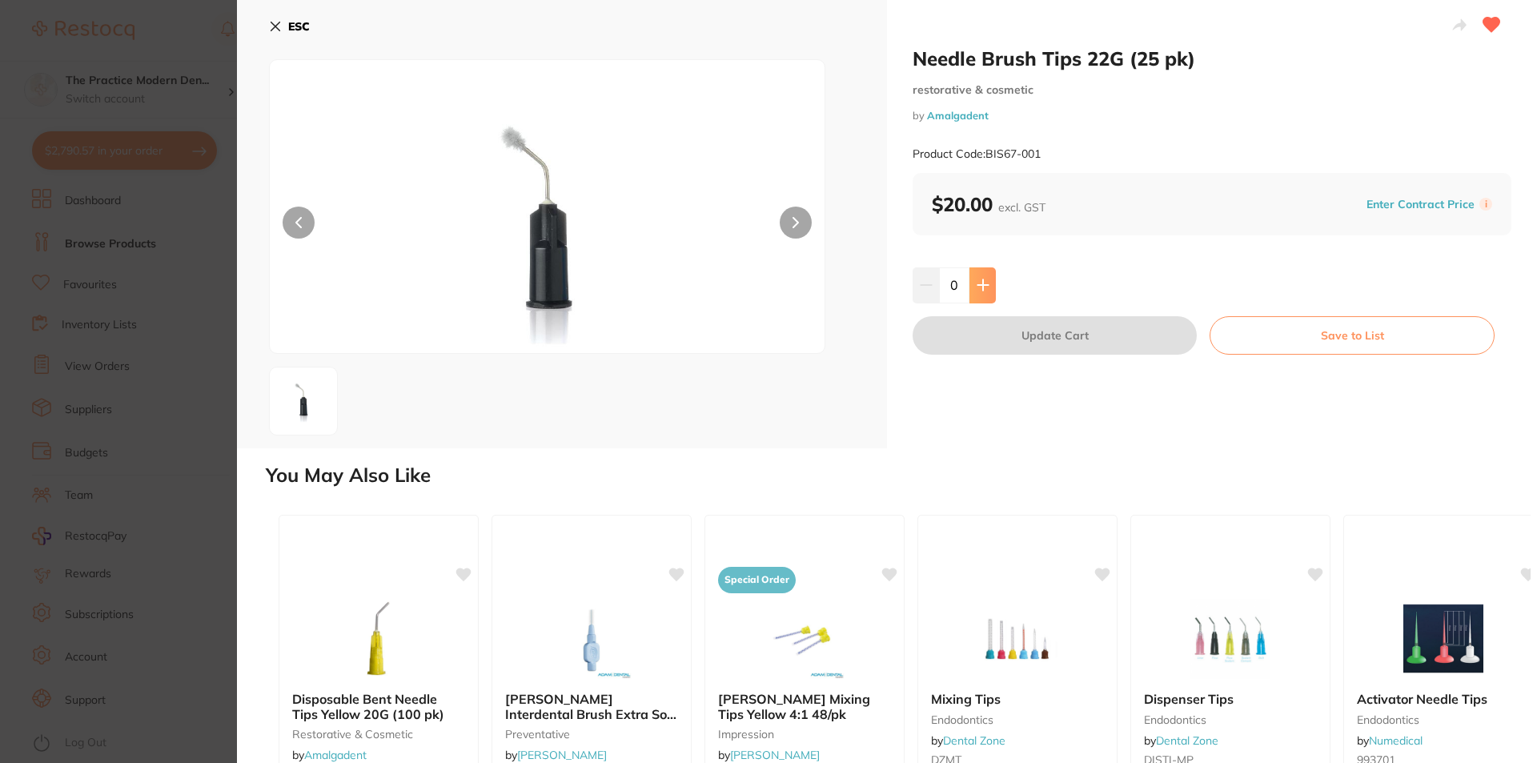
click at [984, 296] on button at bounding box center [983, 284] width 26 height 35
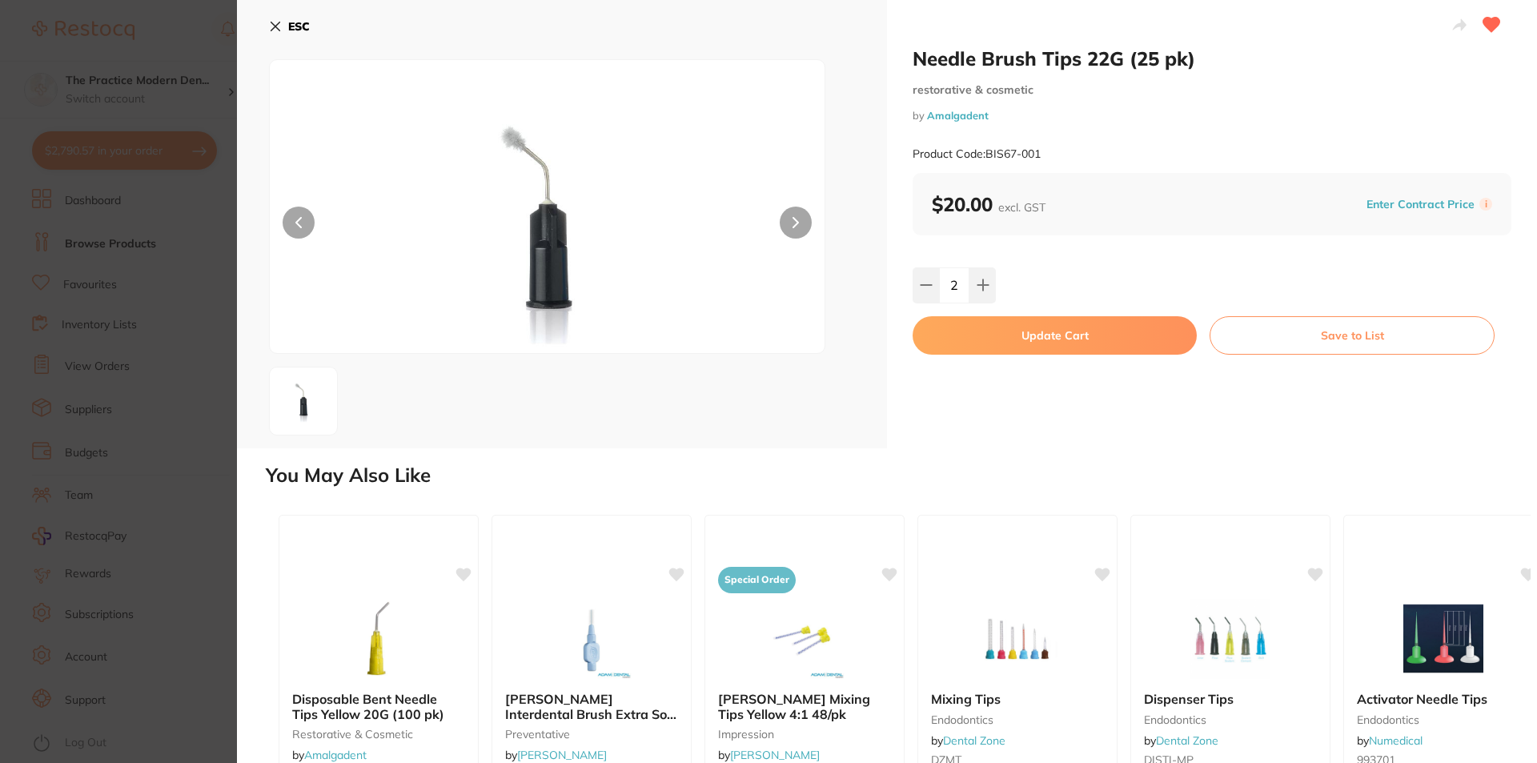
type input "2"
click at [1010, 335] on button "Update Cart" at bounding box center [1055, 335] width 284 height 38
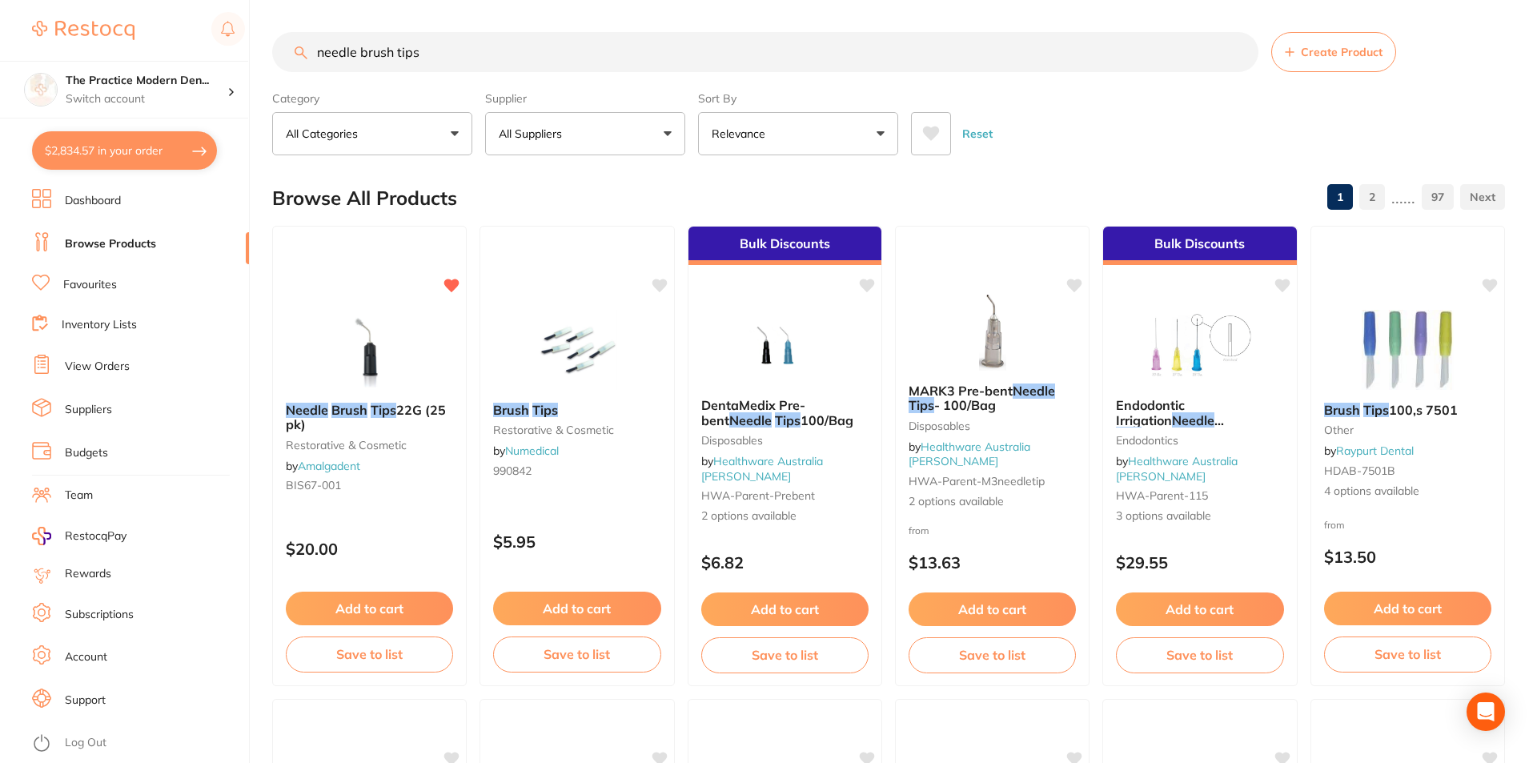
checkbox input "false"
drag, startPoint x: 512, startPoint y: 57, endPoint x: 486, endPoint y: 54, distance: 25.7
click at [502, 54] on input "needle brush tips" at bounding box center [763, 51] width 983 height 40
type input "dentosept"
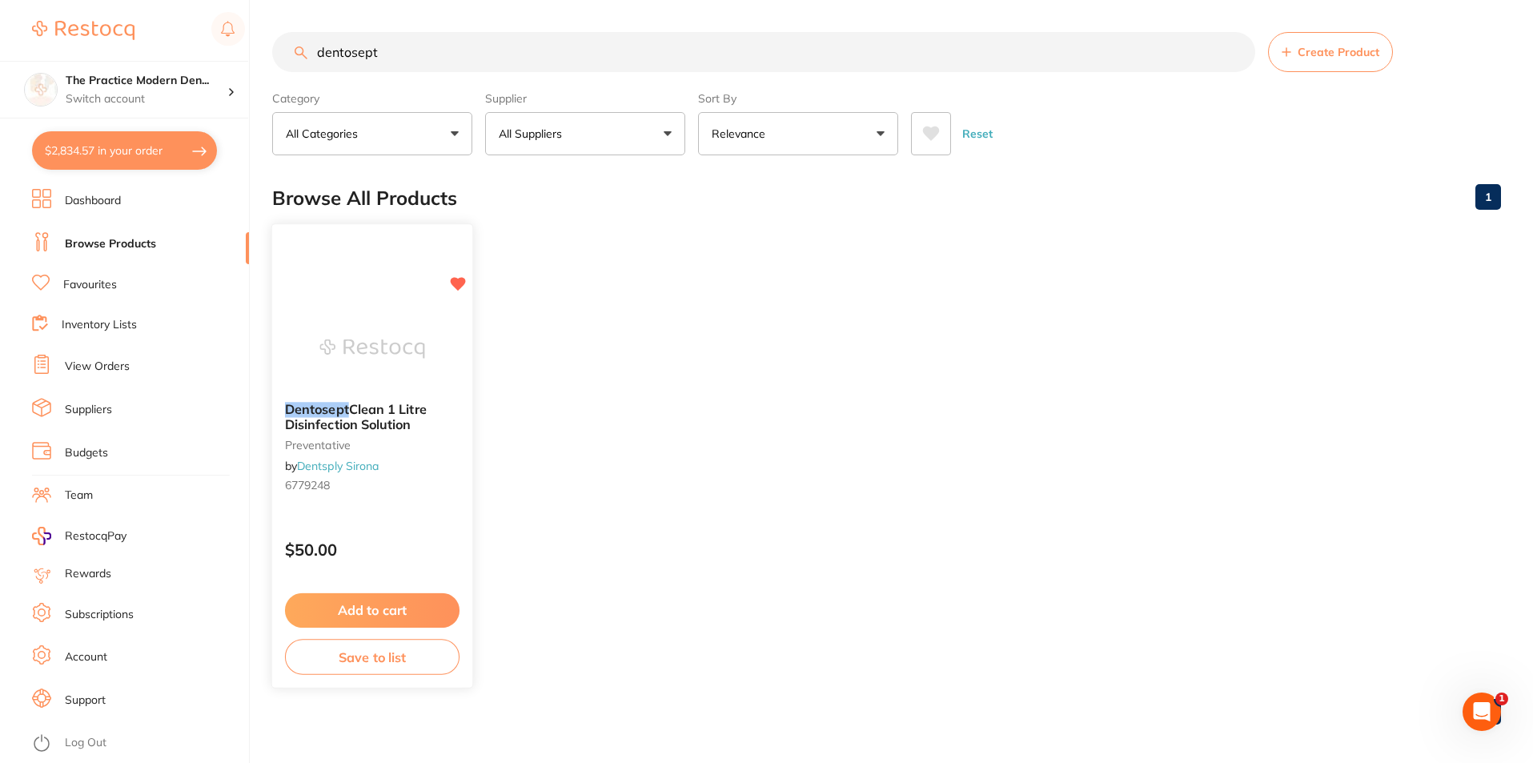
click at [425, 379] on div at bounding box center [372, 348] width 200 height 81
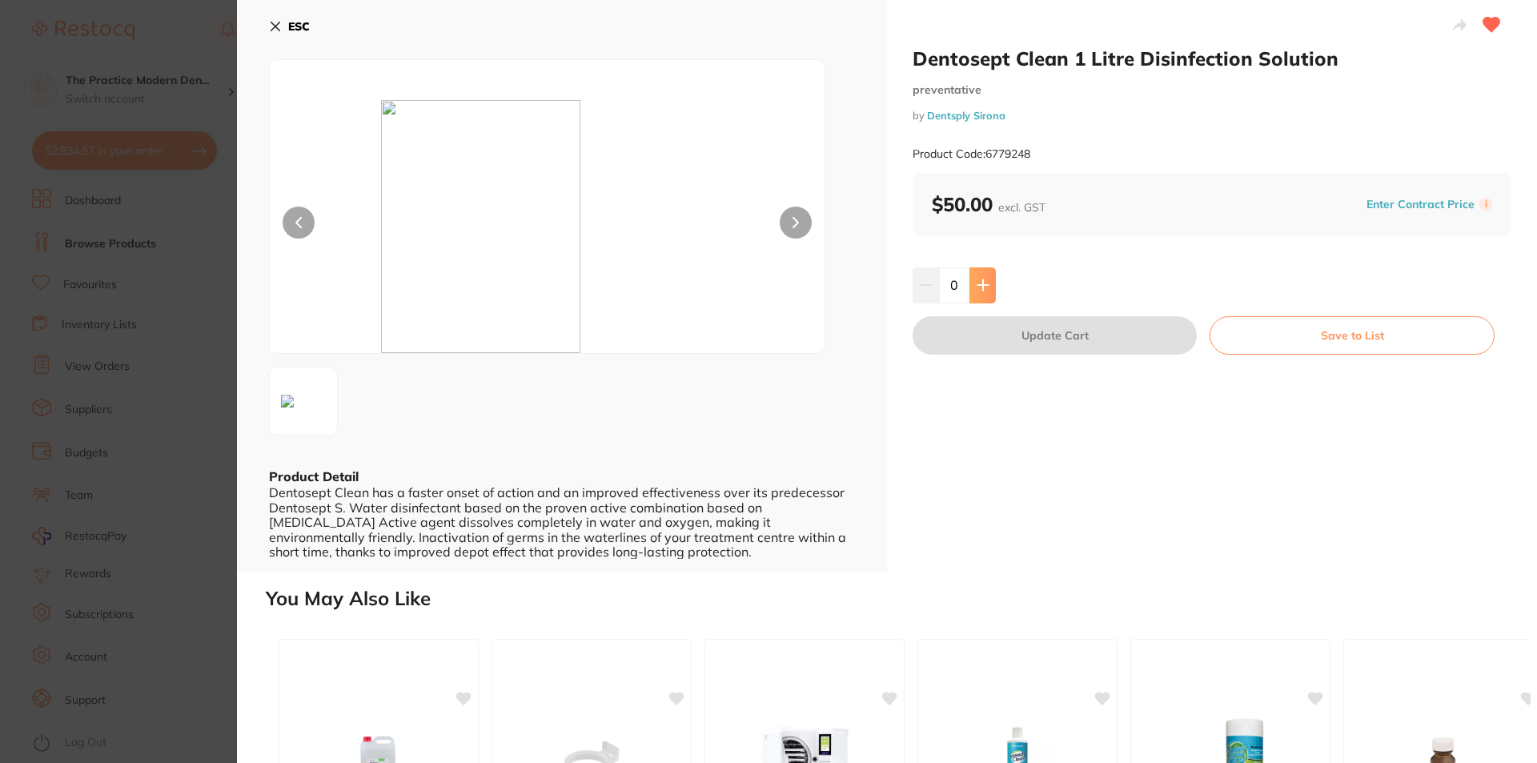
click at [971, 283] on button at bounding box center [983, 284] width 26 height 35
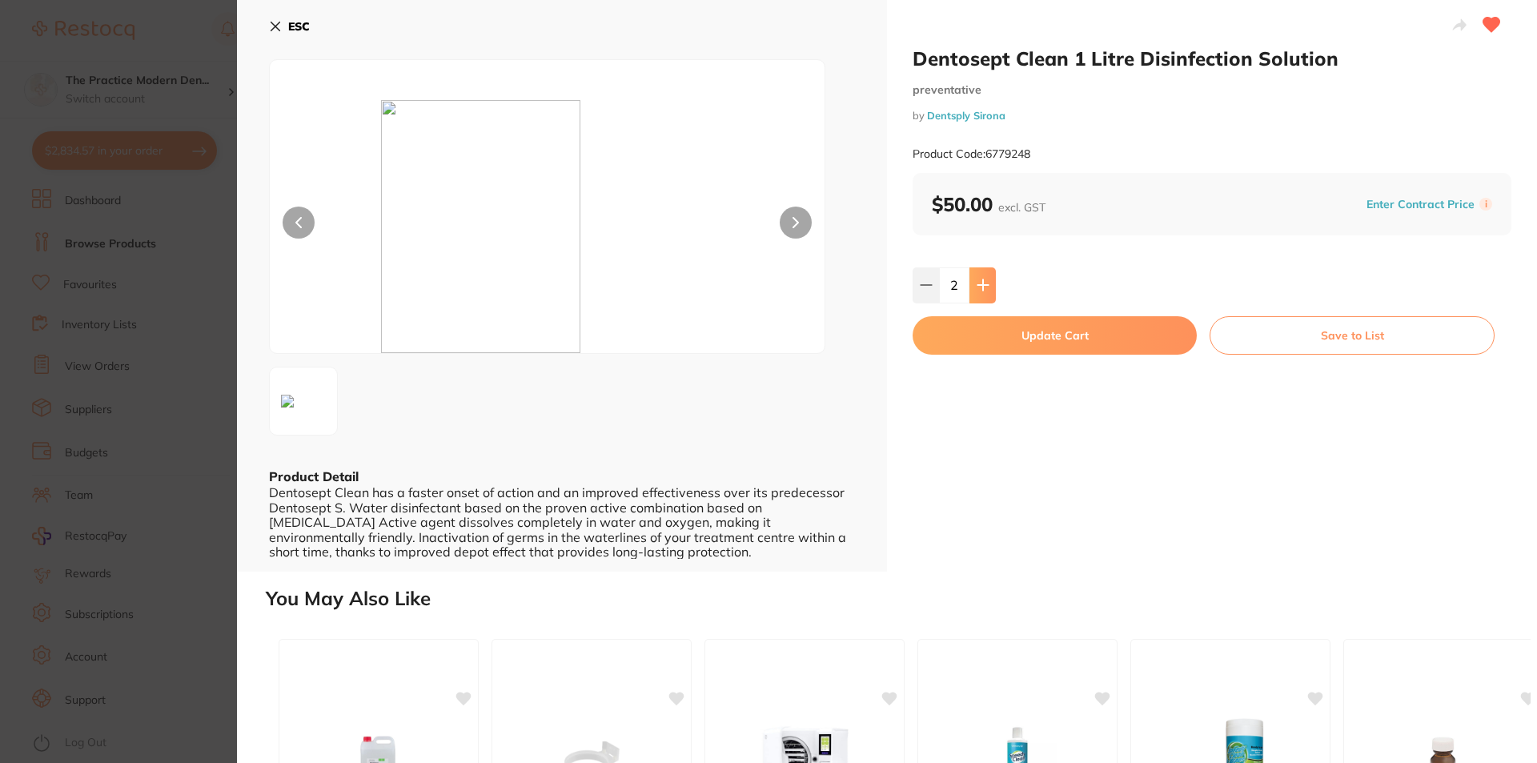
click at [971, 283] on button at bounding box center [983, 284] width 26 height 35
type input "3"
click at [970, 340] on button "Update Cart" at bounding box center [1055, 335] width 284 height 38
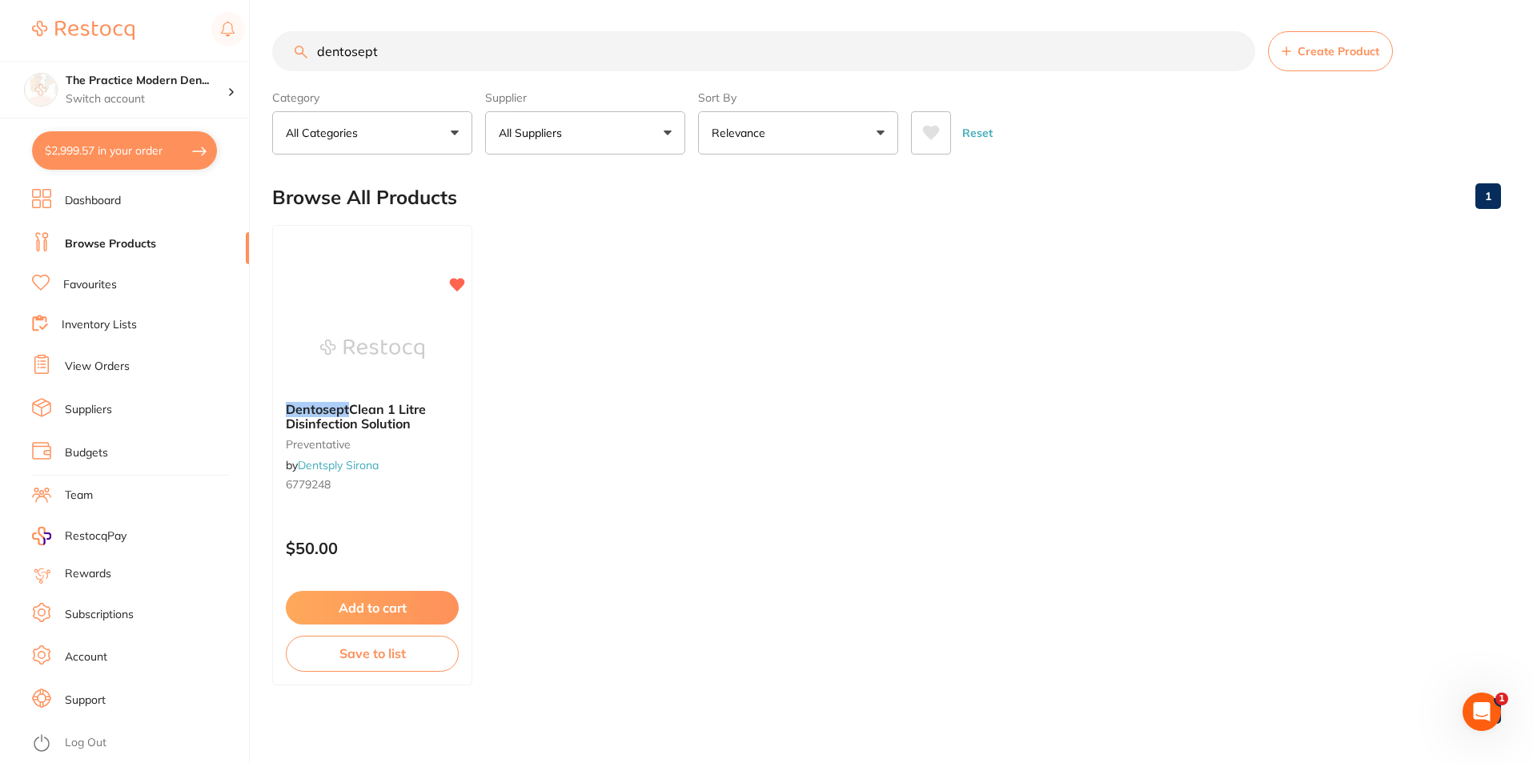
drag, startPoint x: 400, startPoint y: 56, endPoint x: 305, endPoint y: 56, distance: 94.5
click at [305, 56] on div "dentosept Create Product" at bounding box center [886, 51] width 1229 height 40
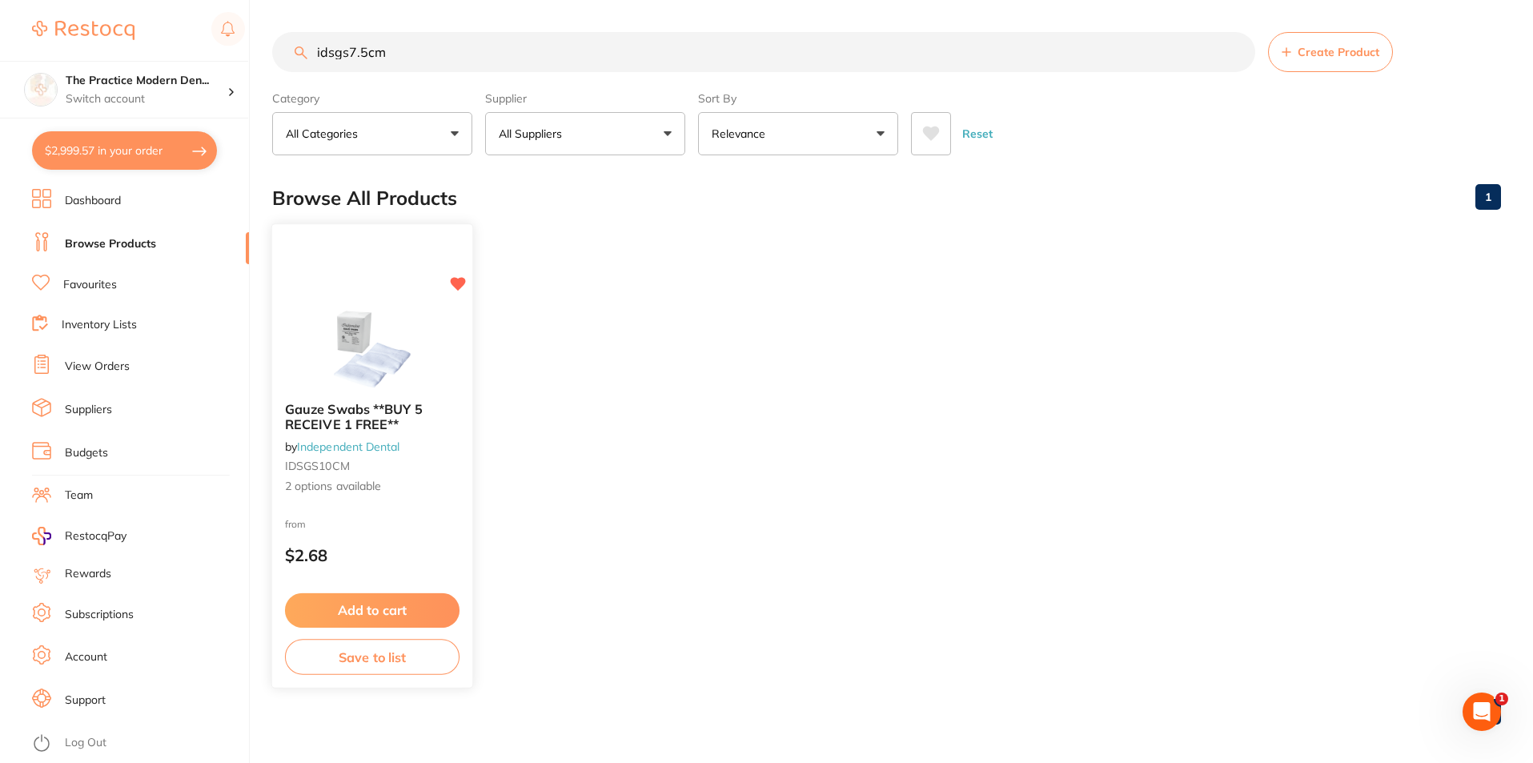
type input "idsgs7.5cm"
click at [370, 403] on span "Gauze Swabs **BUY 5 RECEIVE 1 FREE**" at bounding box center [354, 416] width 138 height 31
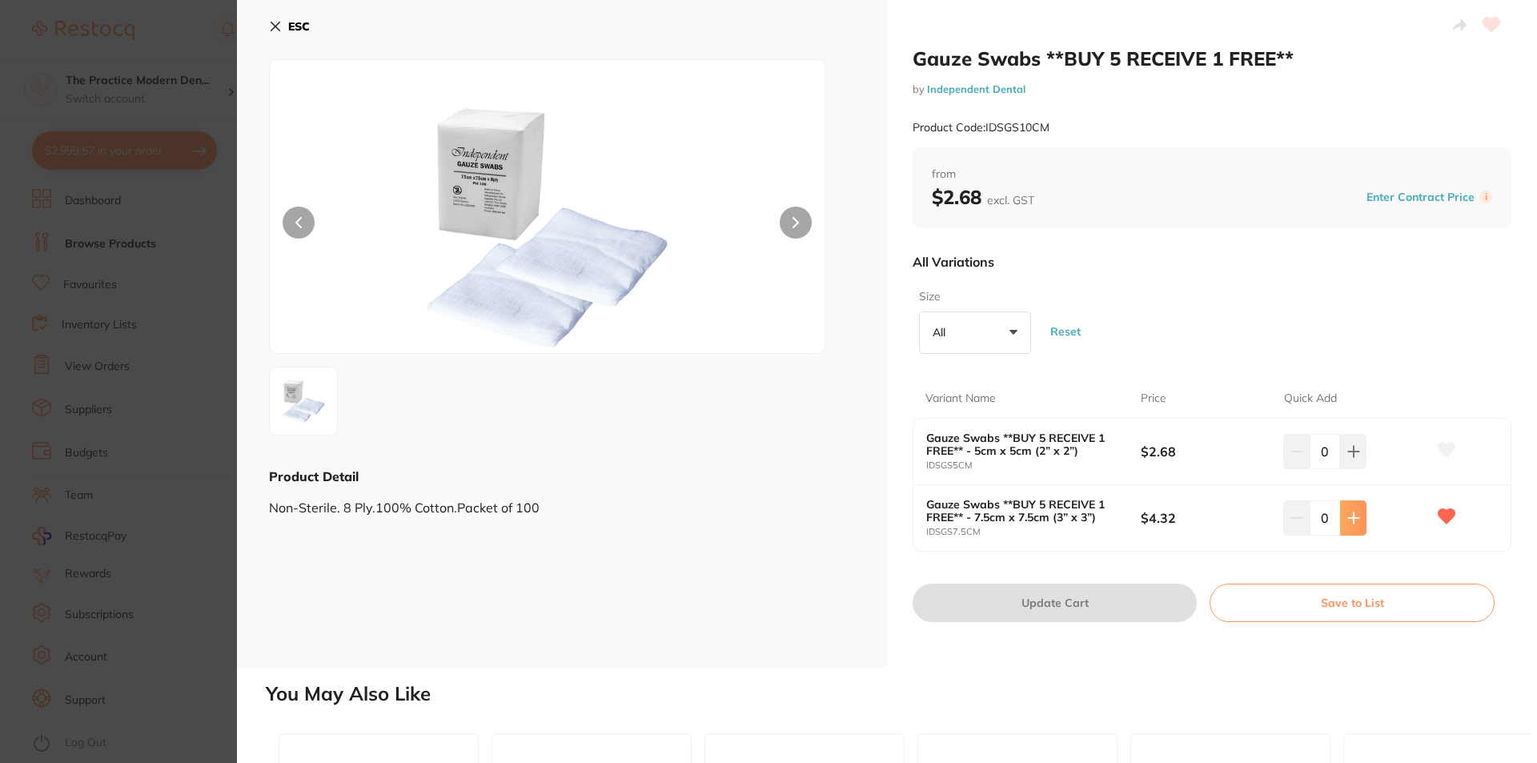
click at [1347, 521] on icon at bounding box center [1353, 518] width 13 height 13
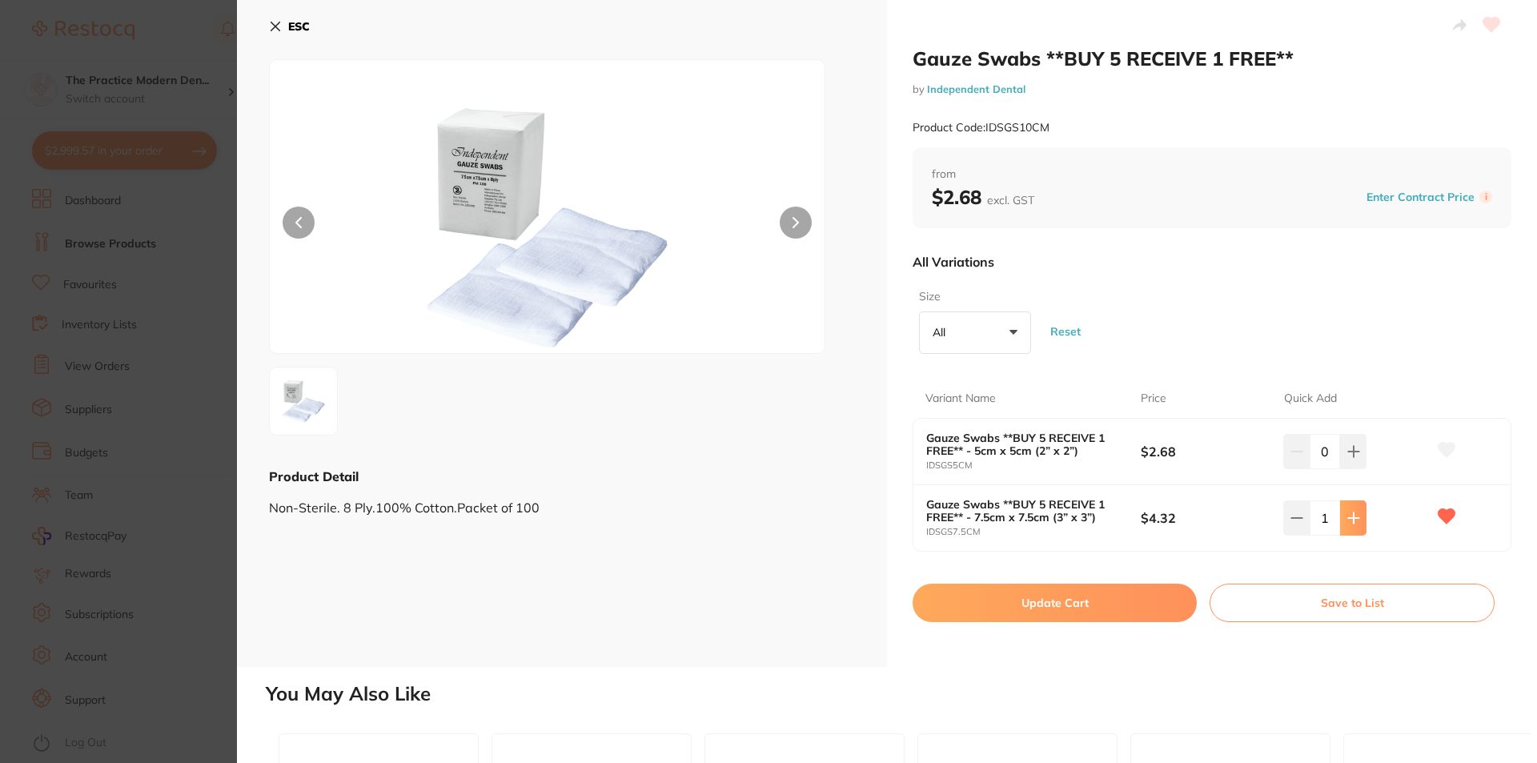
click at [1347, 521] on icon at bounding box center [1353, 518] width 13 height 13
click at [1347, 524] on button at bounding box center [1353, 517] width 26 height 35
drag, startPoint x: 1084, startPoint y: 587, endPoint x: 1443, endPoint y: 536, distance: 362.3
click at [1443, 536] on div "Gauze Swabs **BUY 5 RECEIVE 1 FREE** by Independent Dental Product Code: IDSGS1…" at bounding box center [1212, 333] width 650 height 667
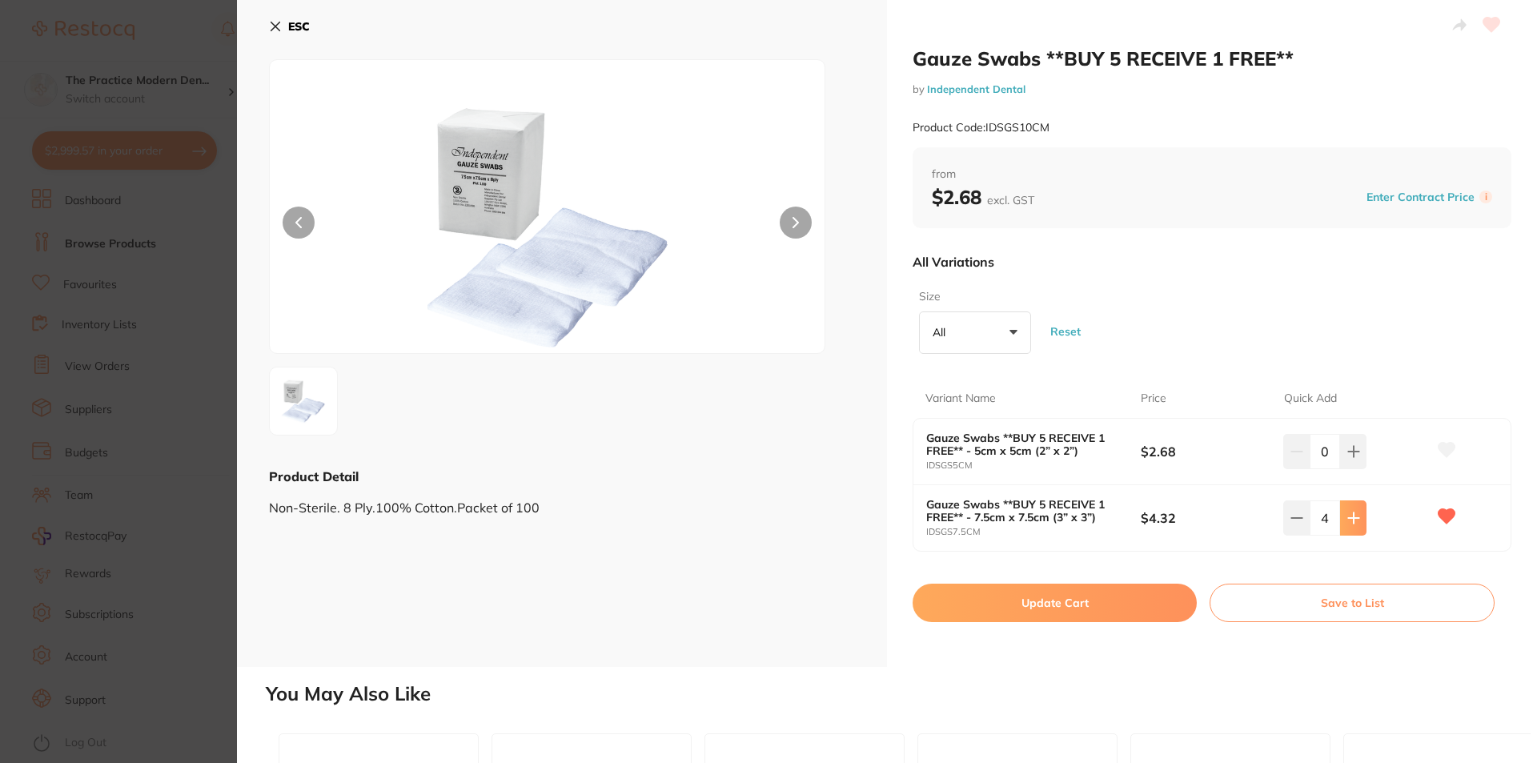
click at [1343, 517] on button at bounding box center [1353, 517] width 26 height 35
type input "5"
click at [1046, 616] on button "Update Cart" at bounding box center [1055, 603] width 284 height 38
checkbox input "false"
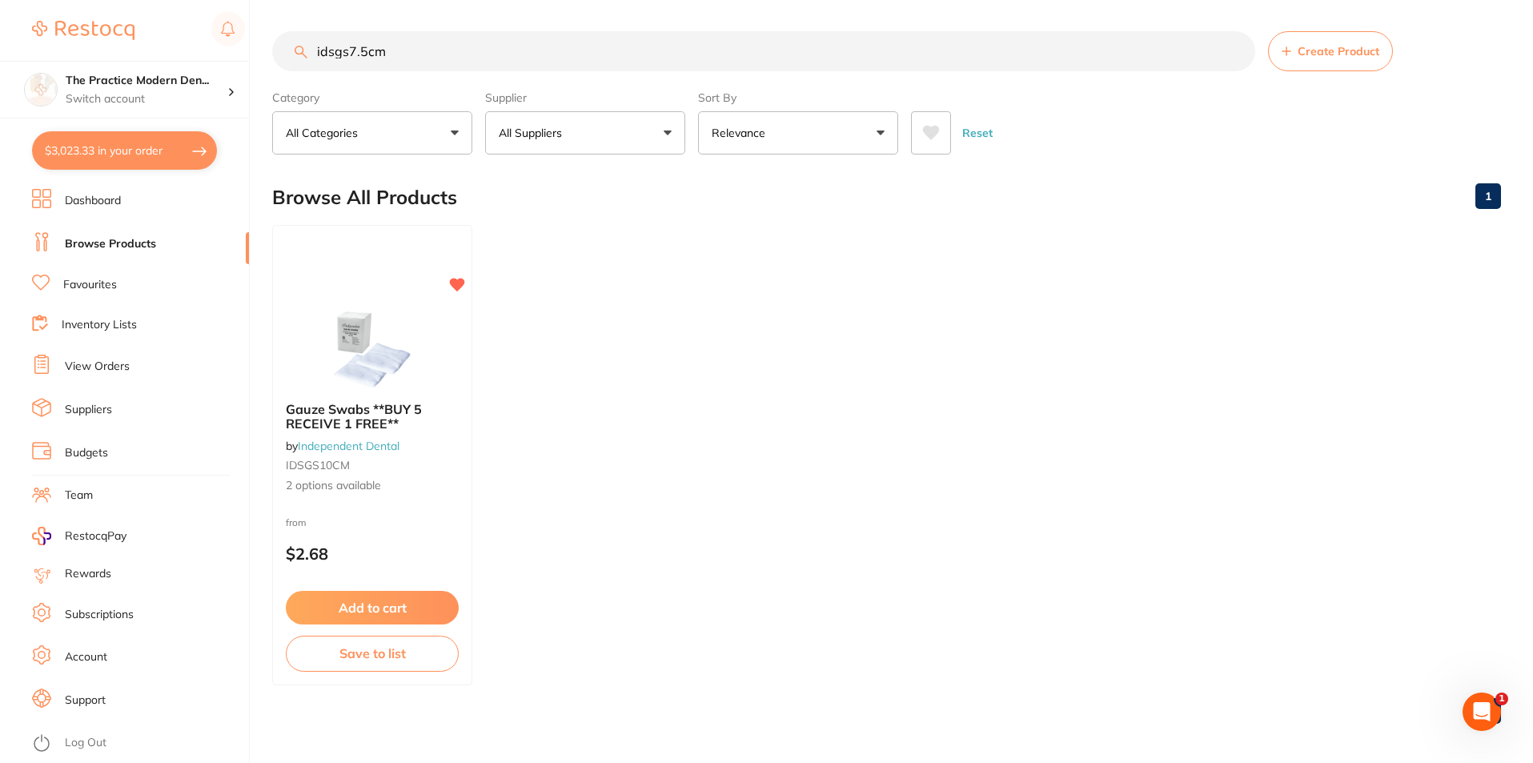
drag, startPoint x: 353, startPoint y: 62, endPoint x: 282, endPoint y: 59, distance: 71.3
click at [282, 59] on input "idsgs7.5cm" at bounding box center [763, 51] width 983 height 40
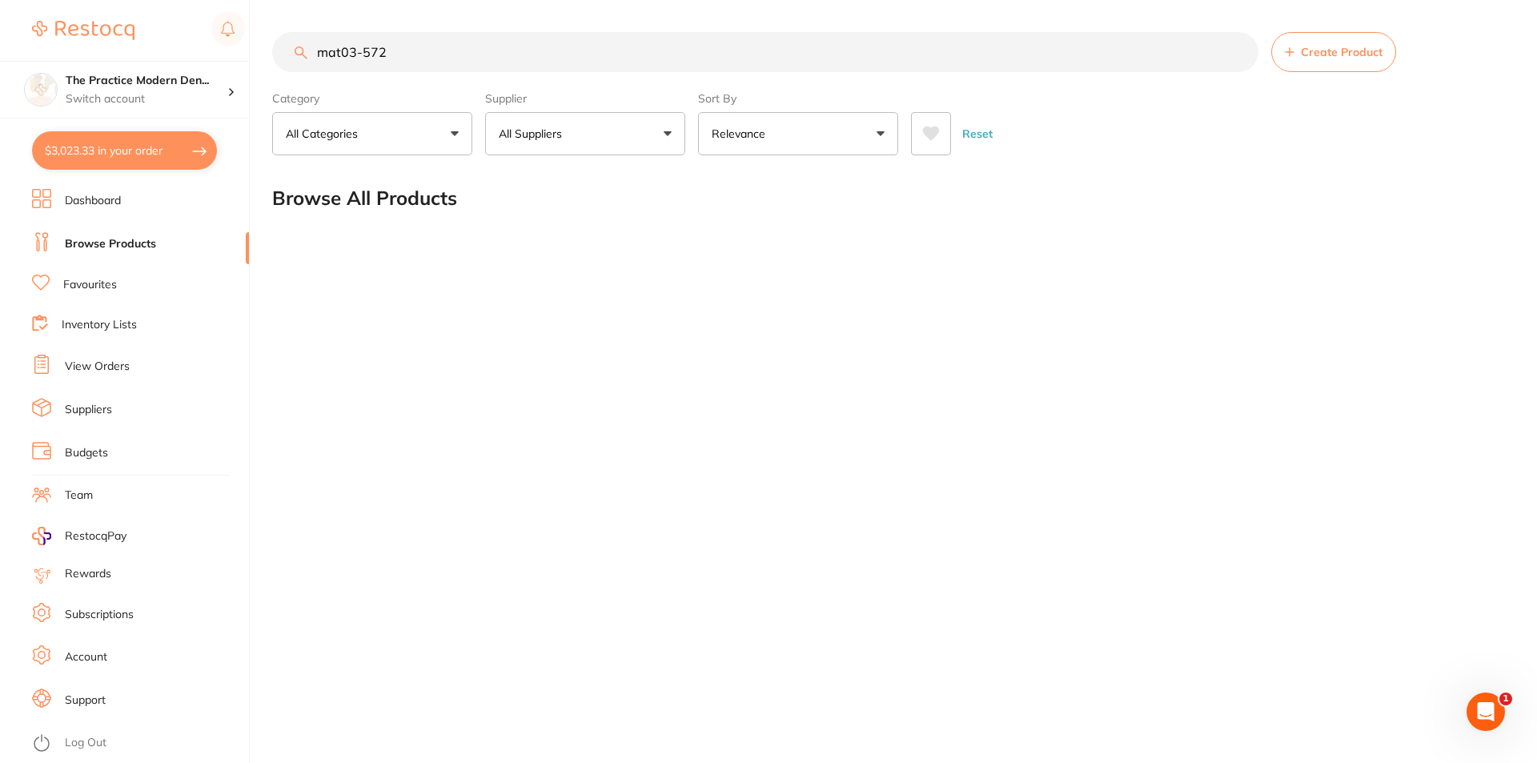
drag, startPoint x: 403, startPoint y: 51, endPoint x: 312, endPoint y: 43, distance: 90.8
click at [312, 43] on input "mat03-572" at bounding box center [765, 52] width 986 height 40
type input "a"
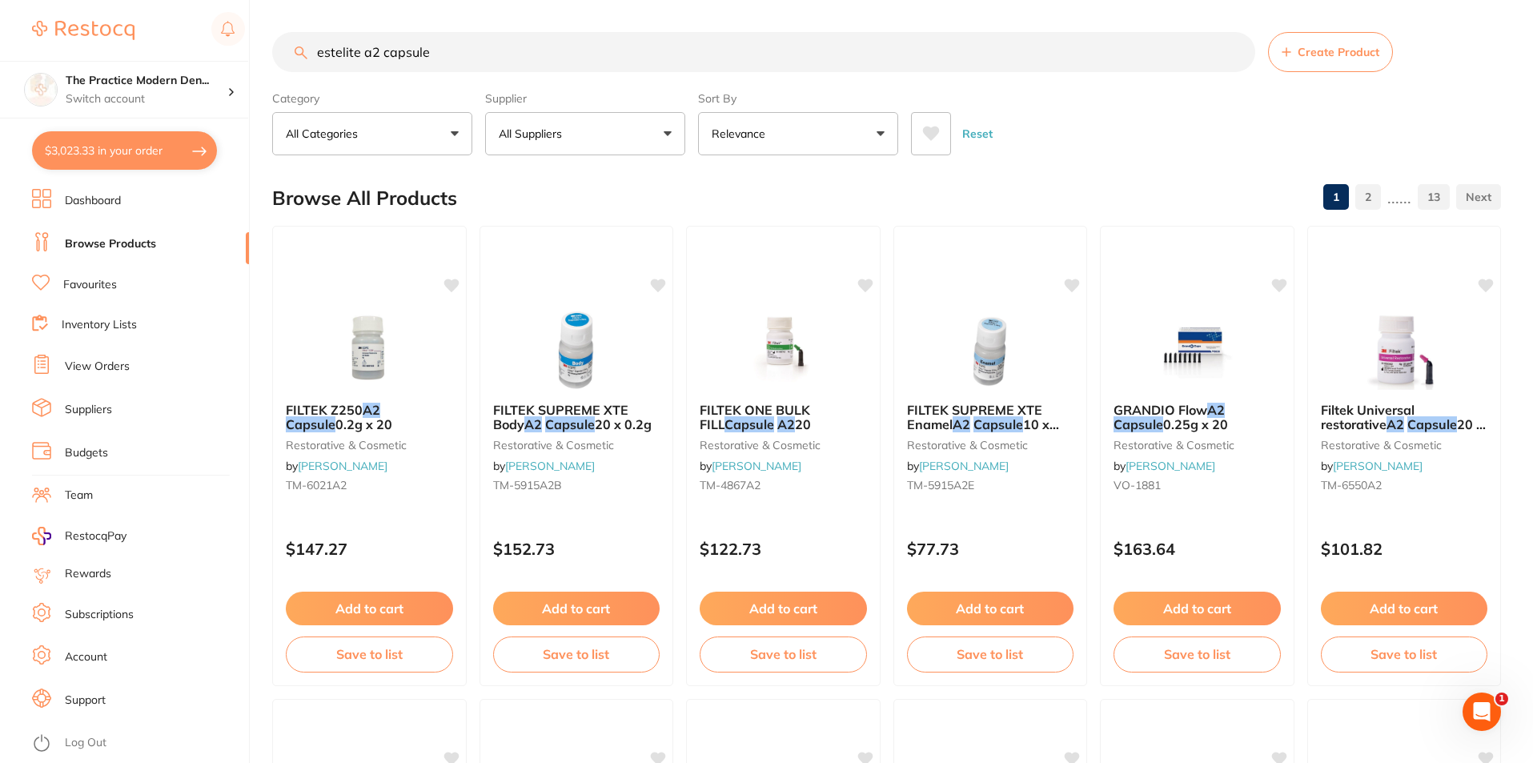
click at [343, 50] on input "estelite a2 capsule" at bounding box center [763, 52] width 983 height 40
type input "a2 capsule"
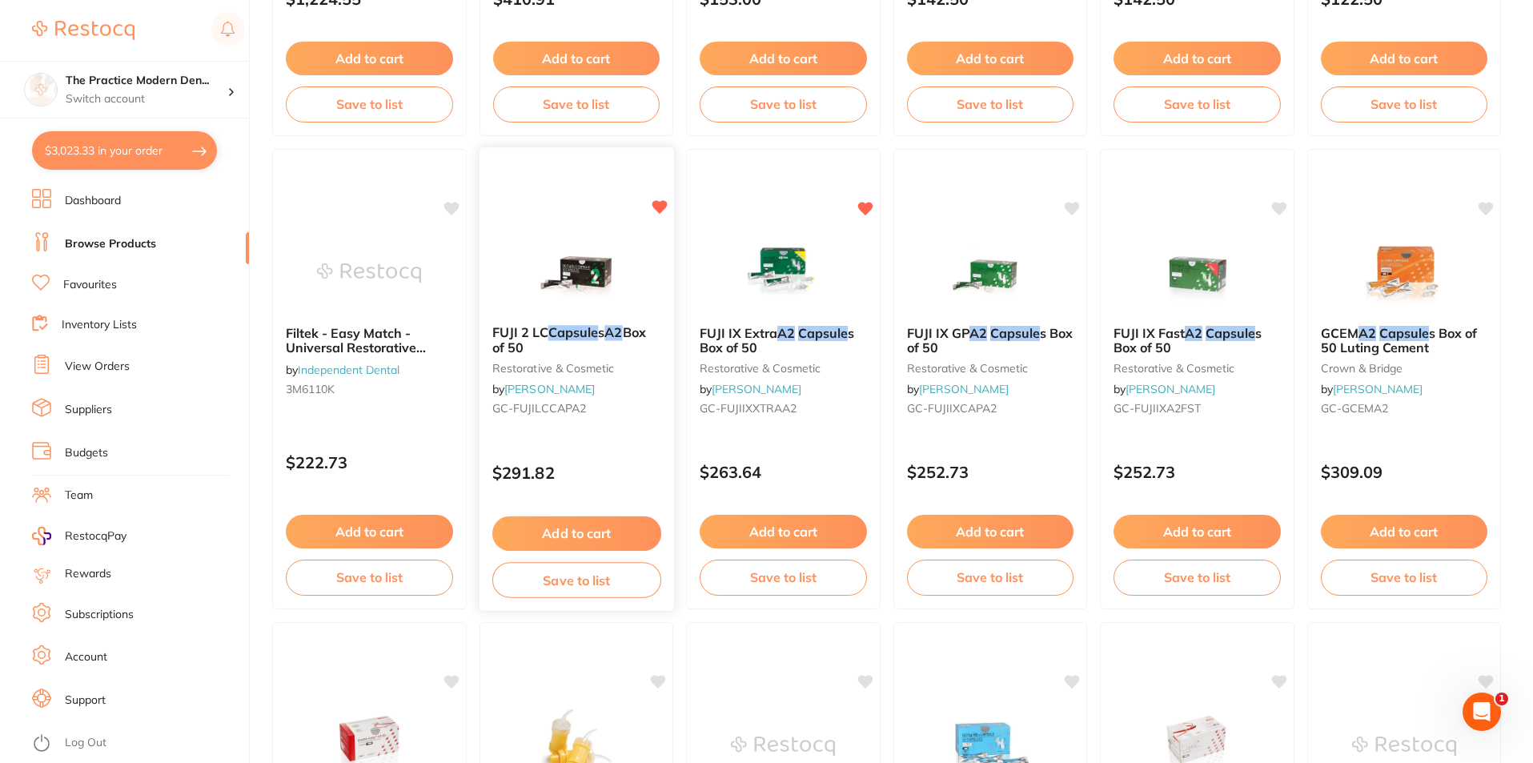
scroll to position [2722, 0]
